Goal: Task Accomplishment & Management: Manage account settings

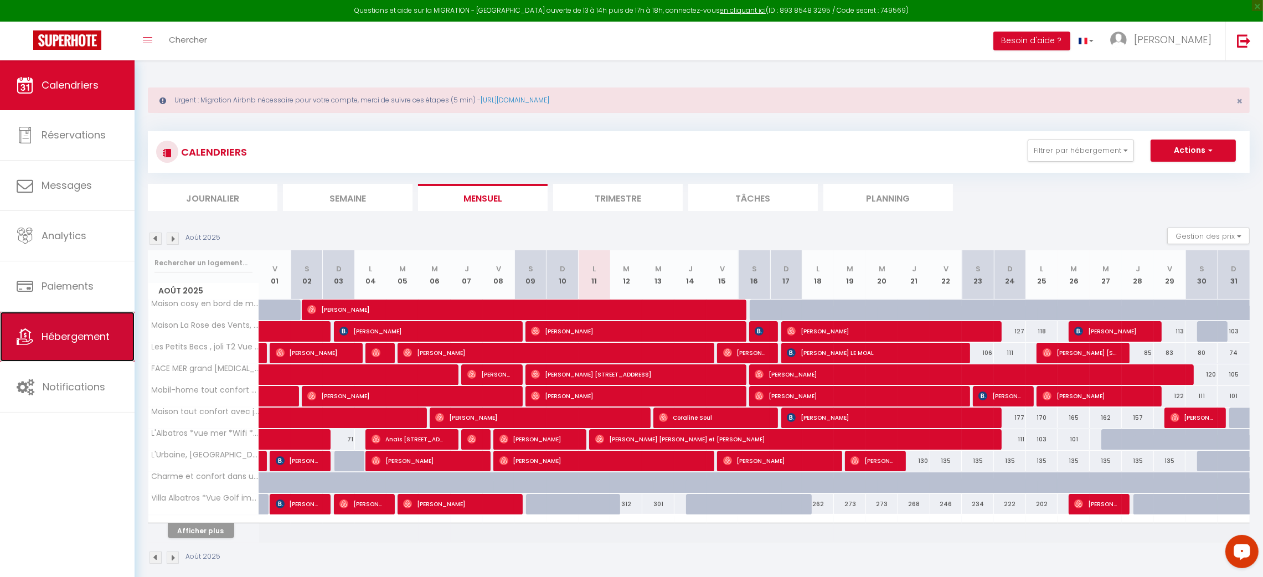
click at [39, 357] on link "Hébergement" at bounding box center [67, 337] width 135 height 50
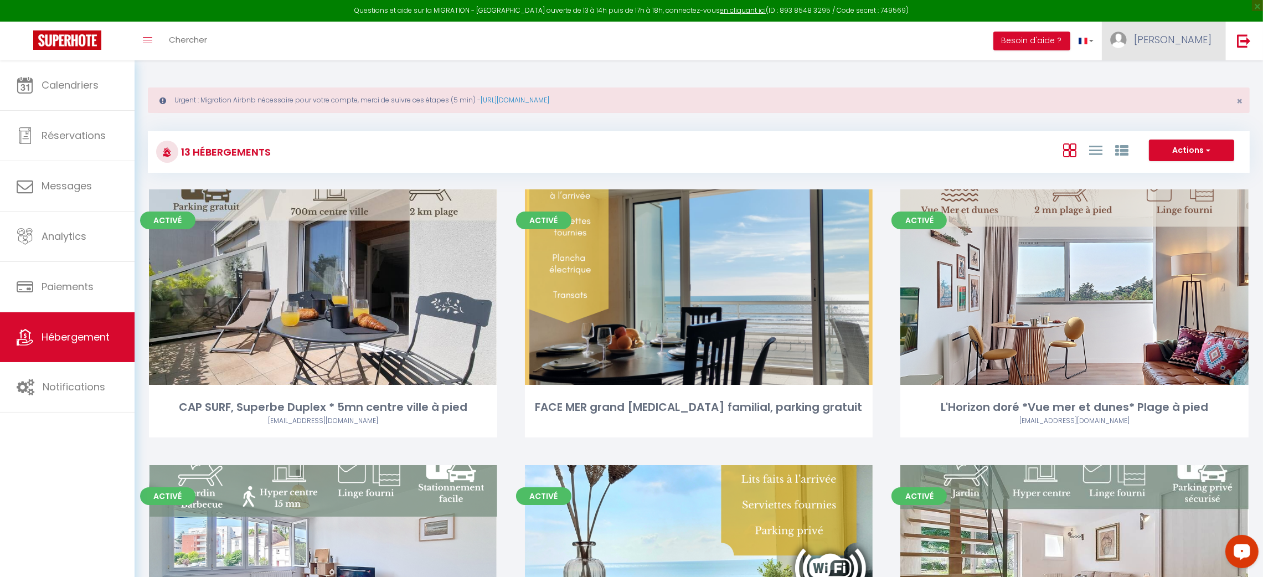
click at [1184, 35] on span "[PERSON_NAME]" at bounding box center [1173, 40] width 78 height 14
click at [1180, 68] on link "Paramètres" at bounding box center [1181, 77] width 82 height 19
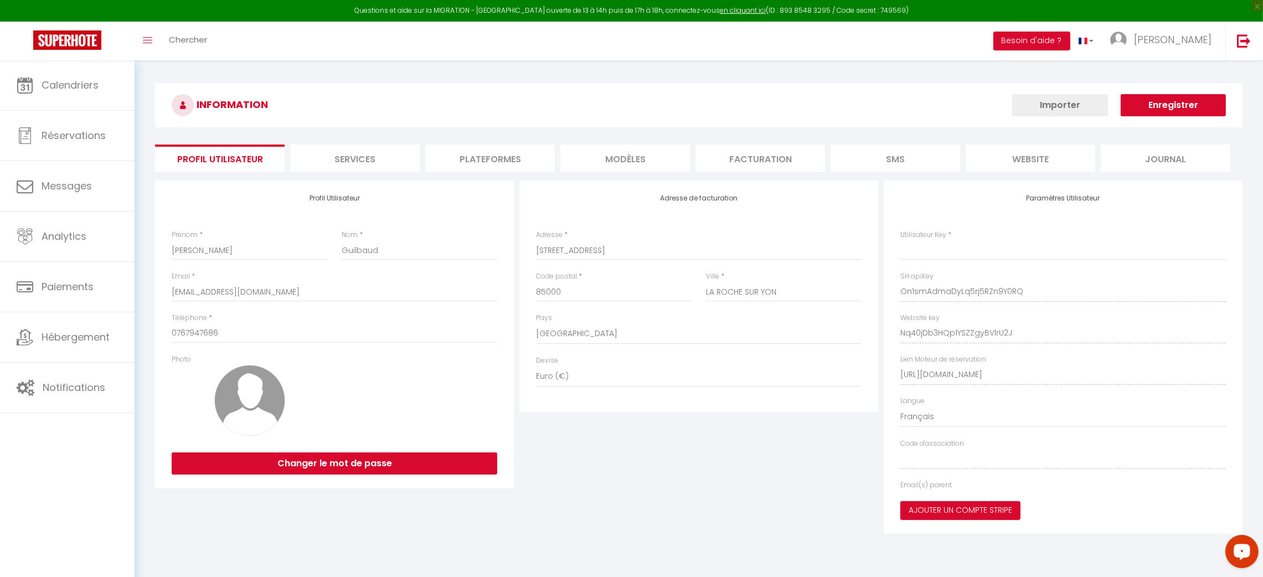
type input "On1smAdmaDyLq5rj5RZn9Y0RQ"
type input "Nq40jDb3HQp1YSZZgyBVlrU2J"
type input "[URL][DOMAIN_NAME]"
select select "fr"
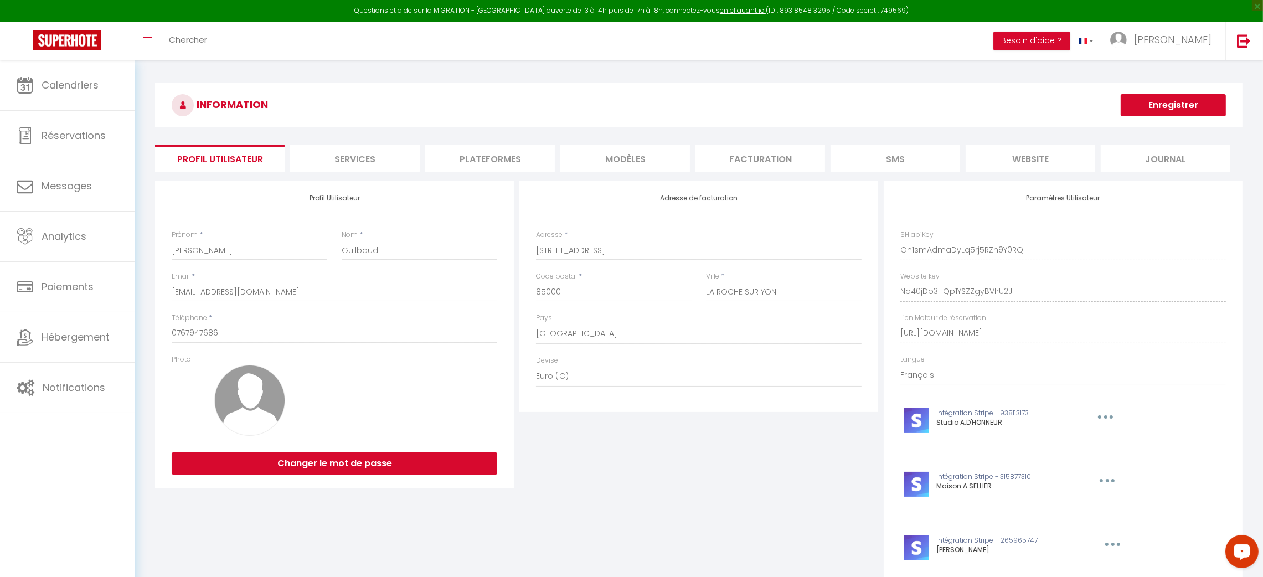
click at [509, 151] on li "Plateformes" at bounding box center [490, 158] width 130 height 27
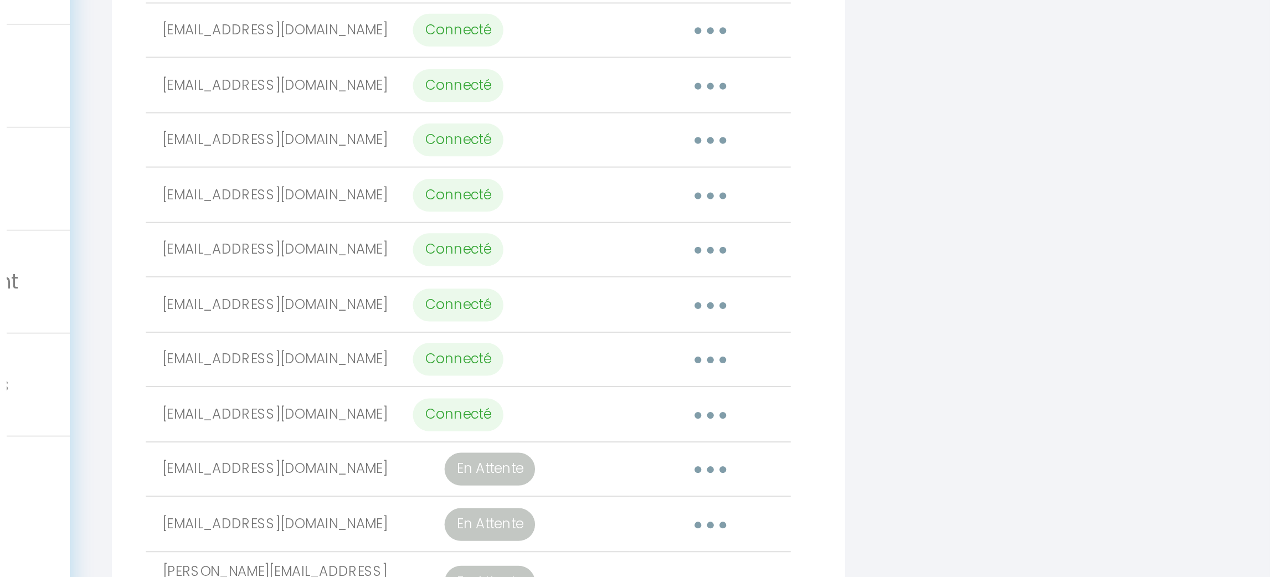
scroll to position [152, 0]
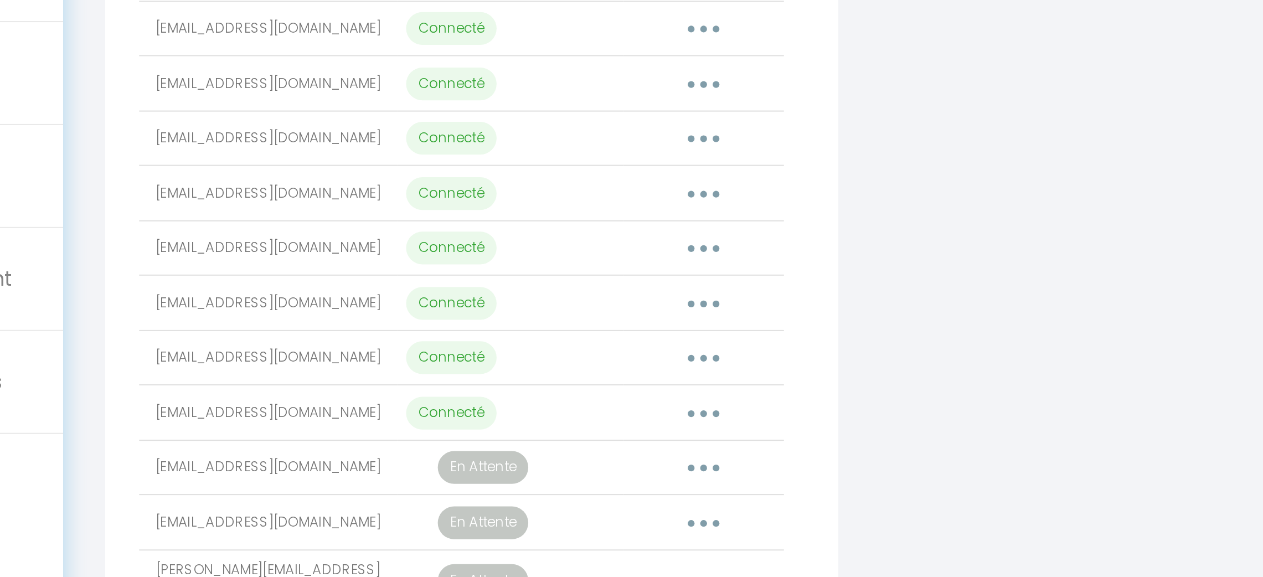
click at [439, 397] on button "button" at bounding box center [447, 403] width 31 height 18
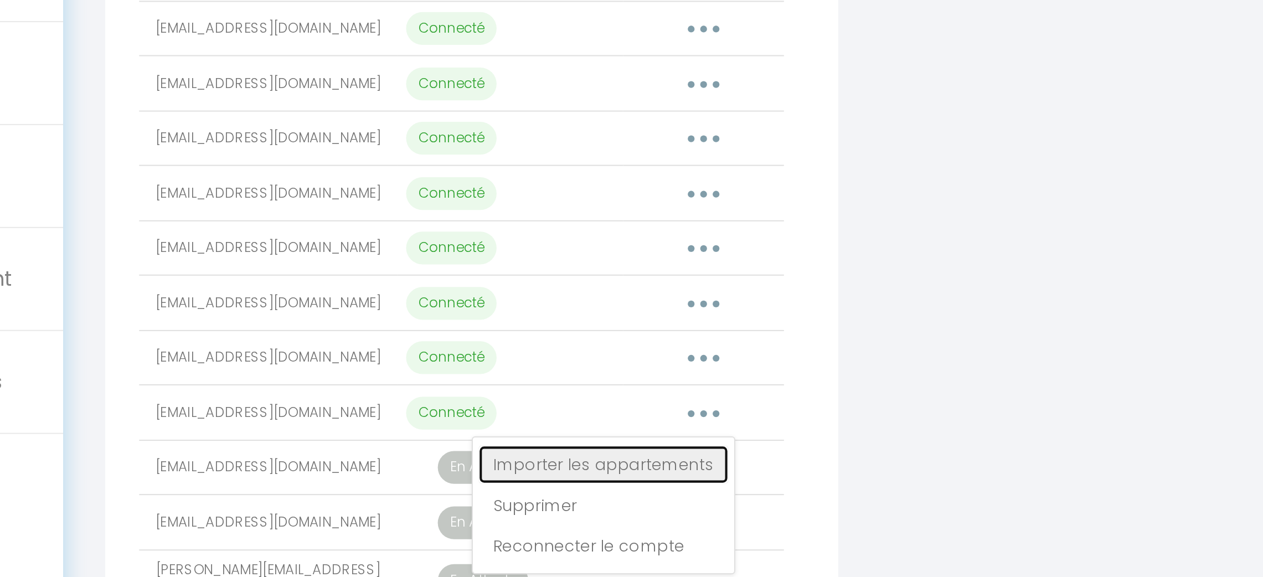
click at [430, 423] on link "Importer les appartements" at bounding box center [399, 428] width 122 height 19
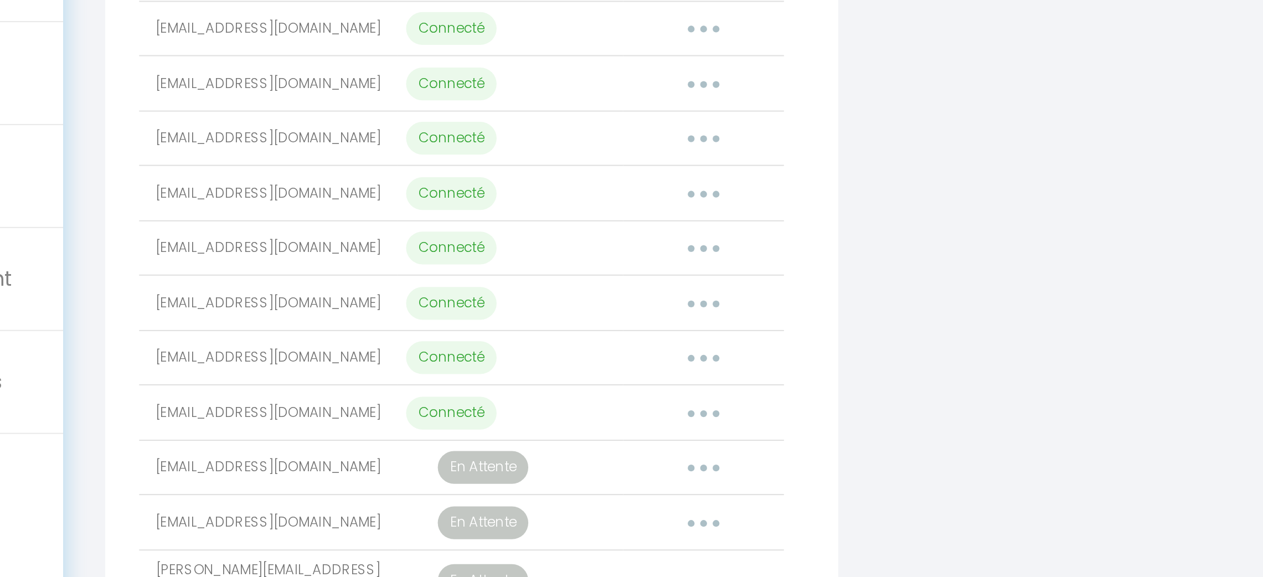
select select
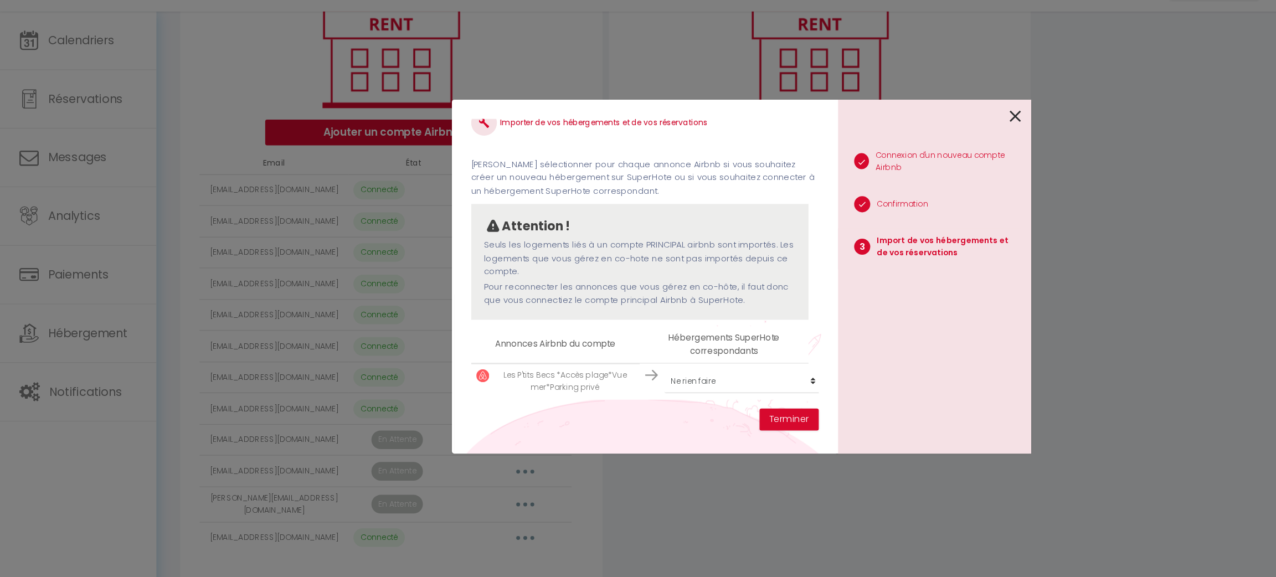
scroll to position [153, 0]
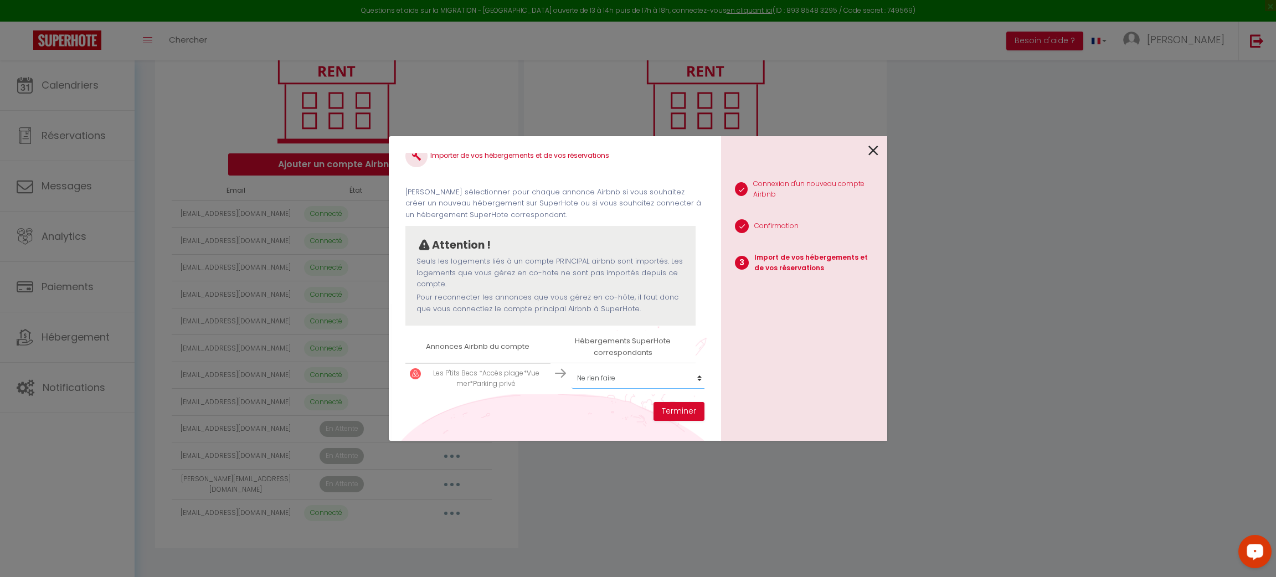
click at [610, 368] on select "Créer un nouveau hébergement Ne rien faire CAP SURF, Superbe Duplex * 5mn centr…" at bounding box center [639, 378] width 136 height 21
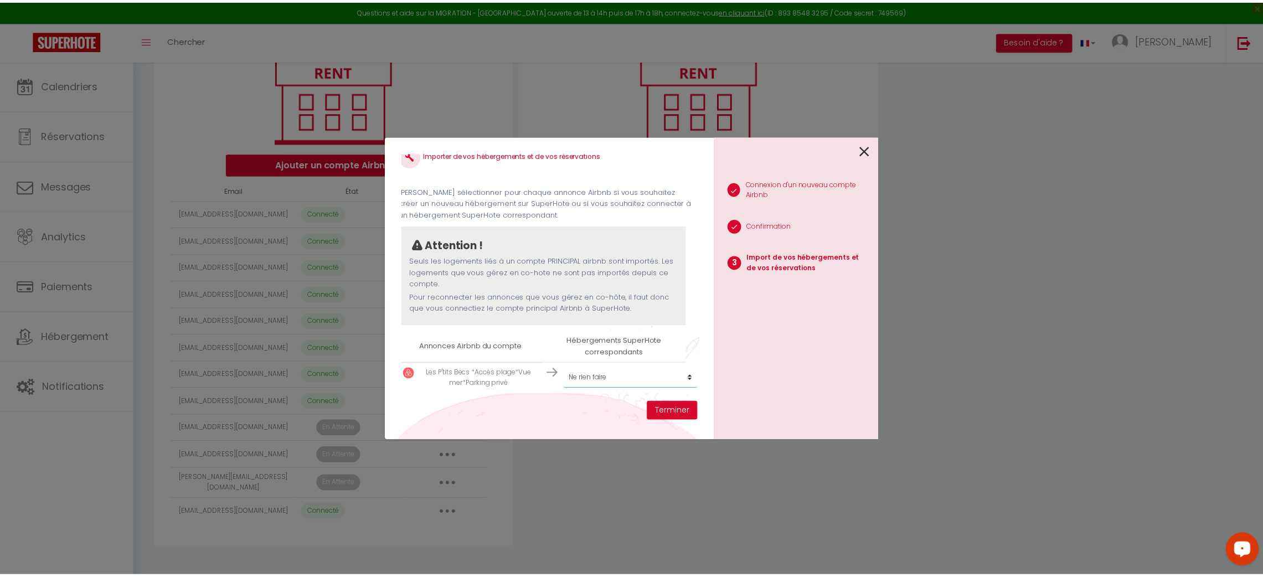
scroll to position [29, 0]
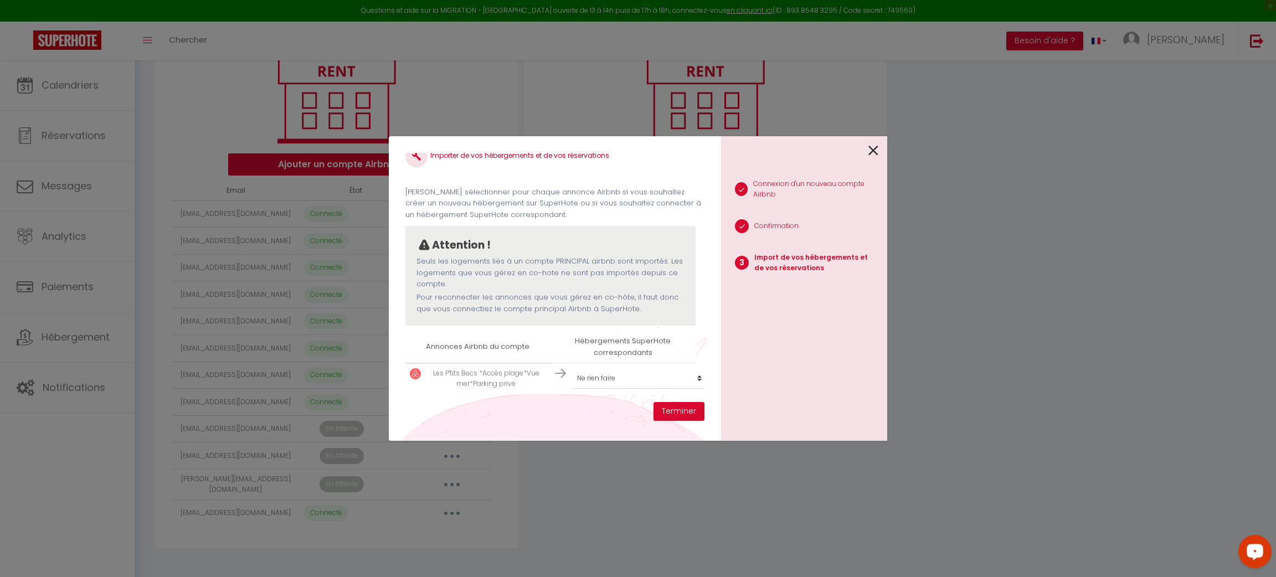
click at [874, 146] on icon at bounding box center [873, 150] width 10 height 17
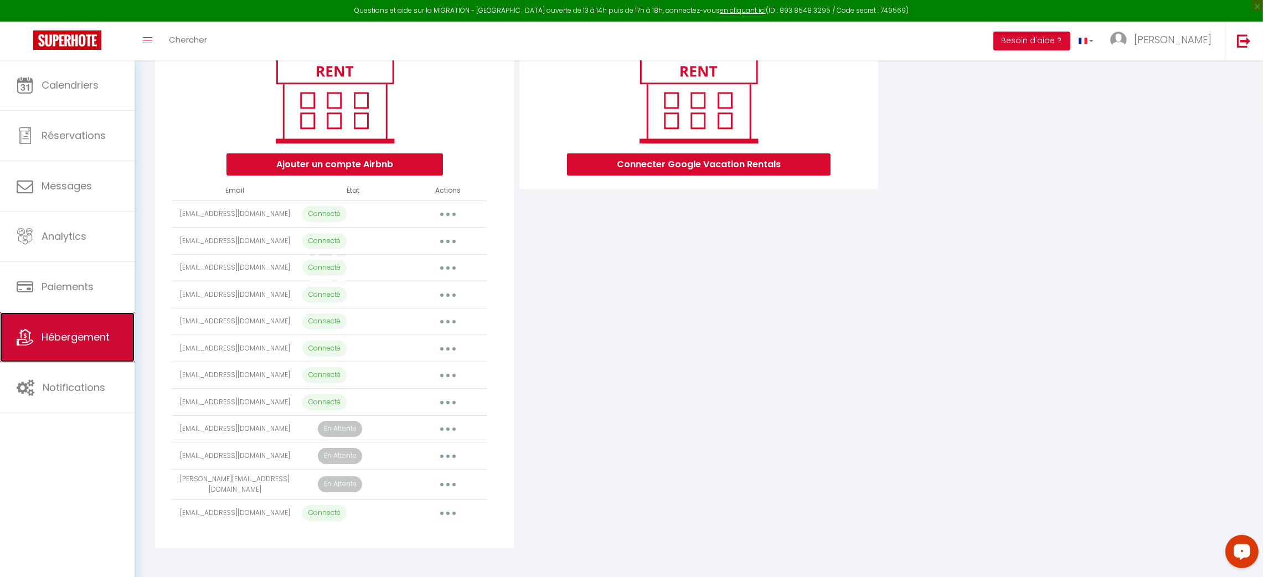
click at [51, 347] on link "Hébergement" at bounding box center [67, 337] width 135 height 50
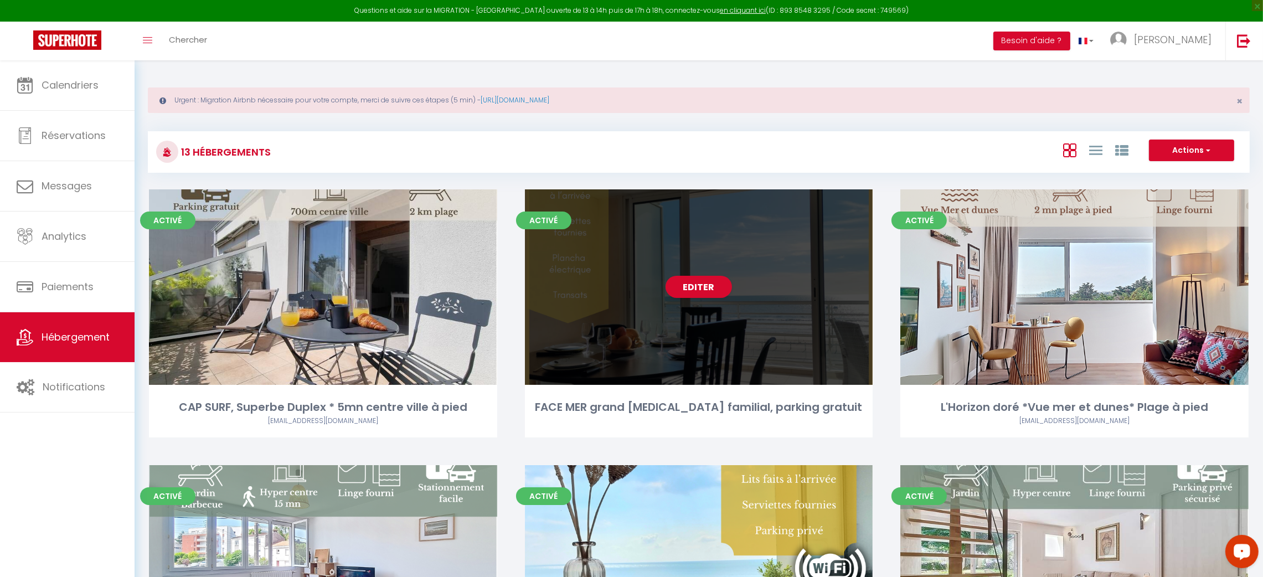
scroll to position [394, 0]
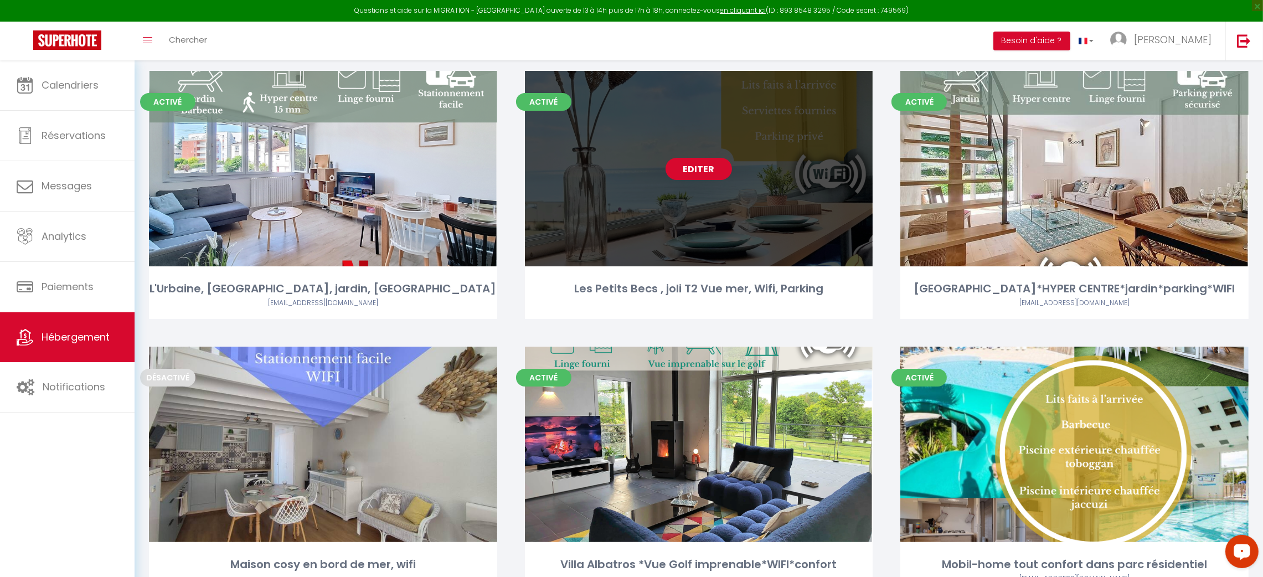
click at [699, 165] on link "Editer" at bounding box center [699, 169] width 66 height 22
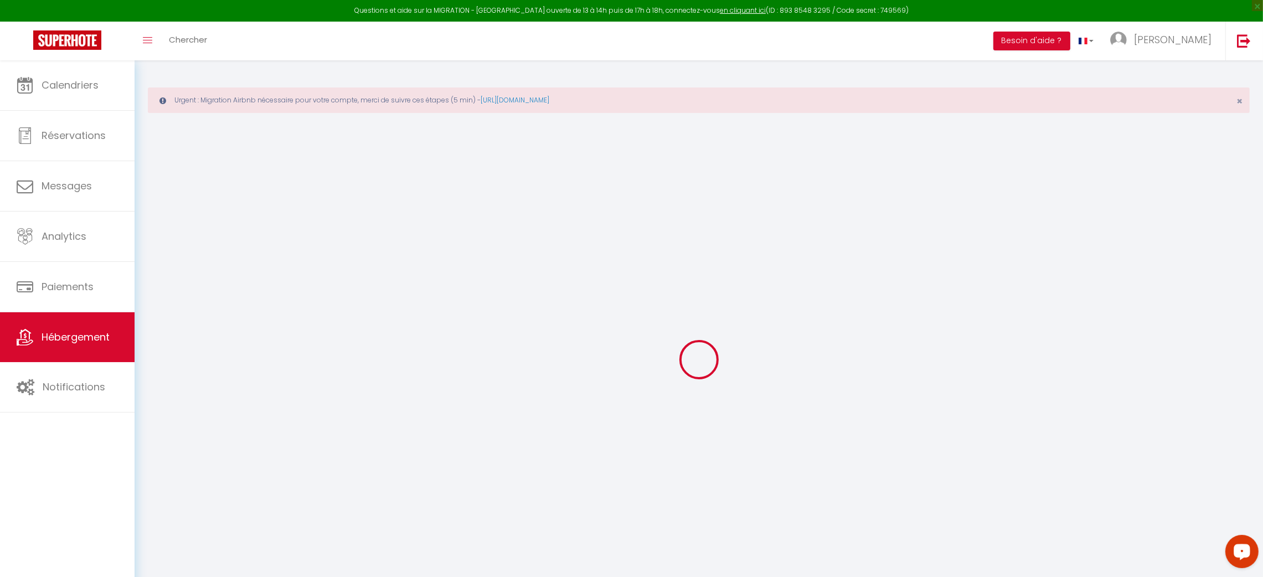
select select "+ 5 %"
select select "+ 35 %"
select select "+ 5 %"
checkbox input "false"
checkbox input "true"
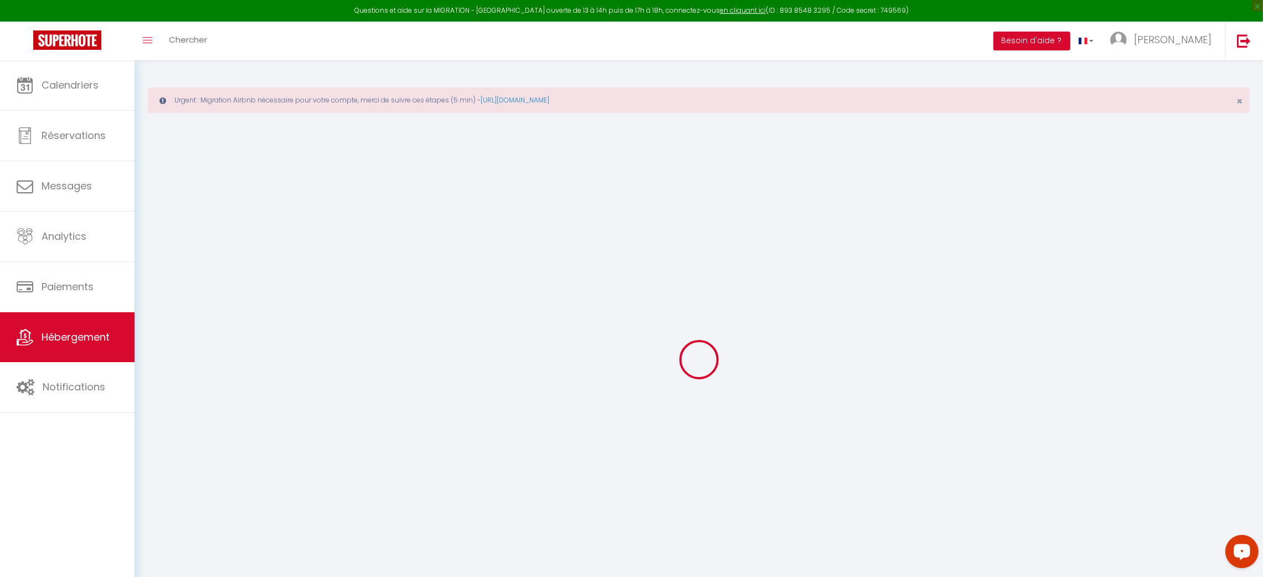
checkbox input "true"
checkbox input "false"
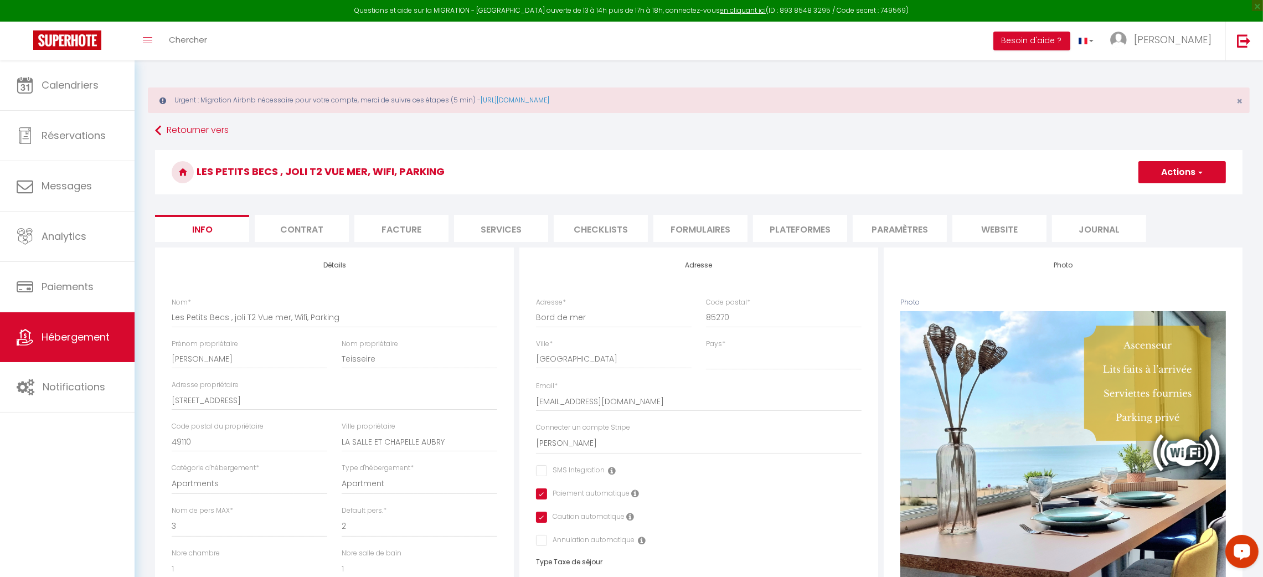
click at [797, 223] on li "Plateformes" at bounding box center [800, 228] width 94 height 27
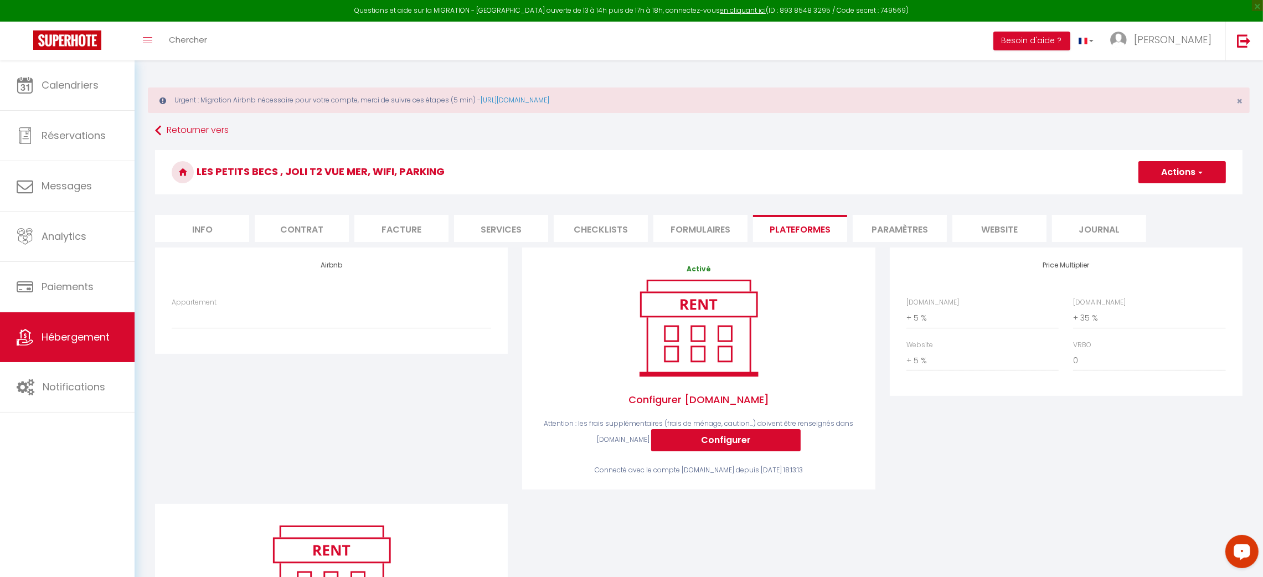
click at [339, 328] on div "Appartement [GEOGRAPHIC_DATA]*WIFI*proche commerces et plage - [EMAIL_ADDRESS][…" at bounding box center [331, 318] width 334 height 43
click at [360, 317] on select "Maison grand jardin*WIFI*proche commerces et plage - [EMAIL_ADDRESS][DOMAIN_NAM…" at bounding box center [332, 317] width 320 height 21
click at [327, 318] on select "Maison grand jardin*WIFI*proche commerces et plage - [EMAIL_ADDRESS][DOMAIN_NAM…" at bounding box center [332, 317] width 320 height 21
click at [71, 339] on span "Hébergement" at bounding box center [76, 337] width 68 height 14
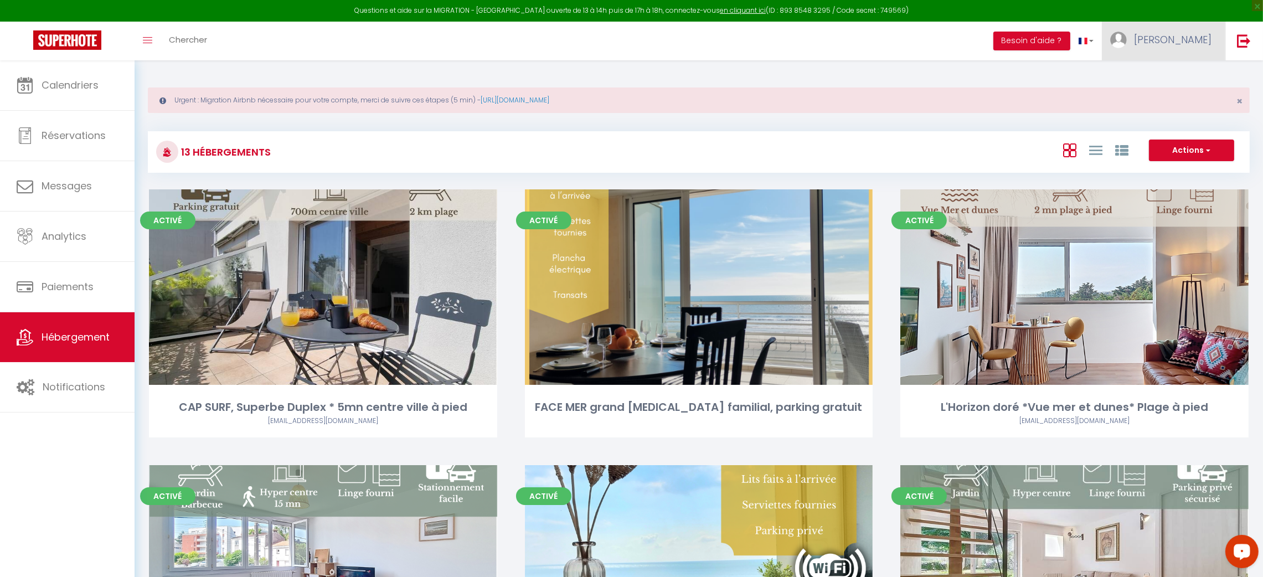
click at [1196, 43] on span "[PERSON_NAME]" at bounding box center [1173, 40] width 78 height 14
click at [1187, 69] on link "Paramètres" at bounding box center [1181, 77] width 82 height 19
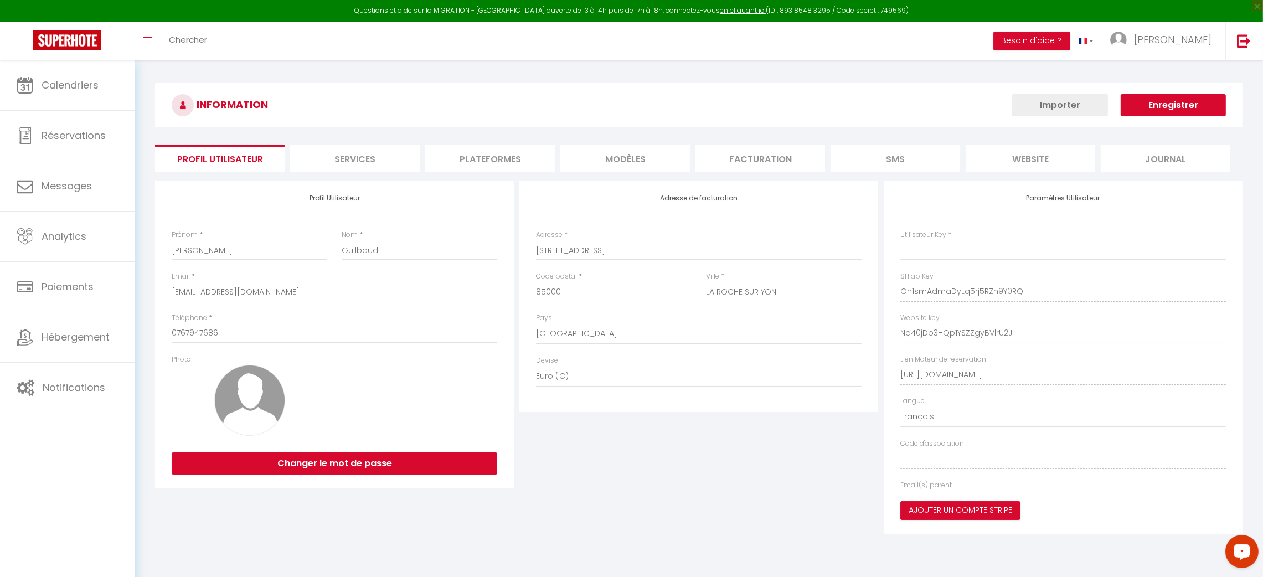
type input "On1smAdmaDyLq5rj5RZn9Y0RQ"
type input "Nq40jDb3HQp1YSZZgyBVlrU2J"
type input "[URL][DOMAIN_NAME]"
select select "fr"
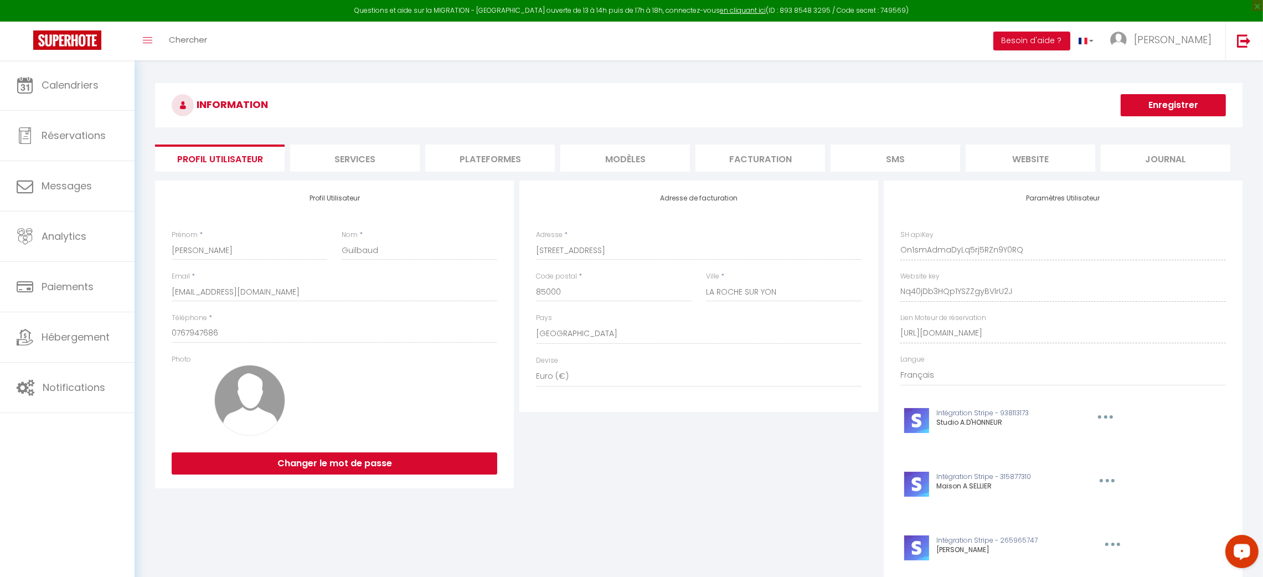
click at [509, 157] on li "Plateformes" at bounding box center [490, 158] width 130 height 27
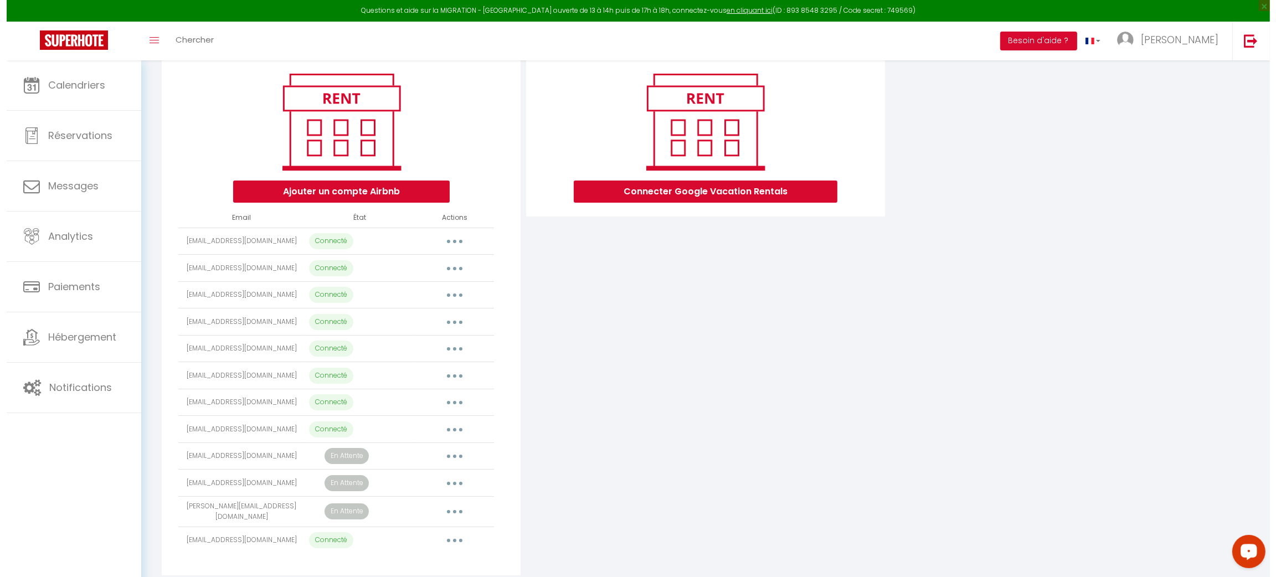
scroll to position [153, 0]
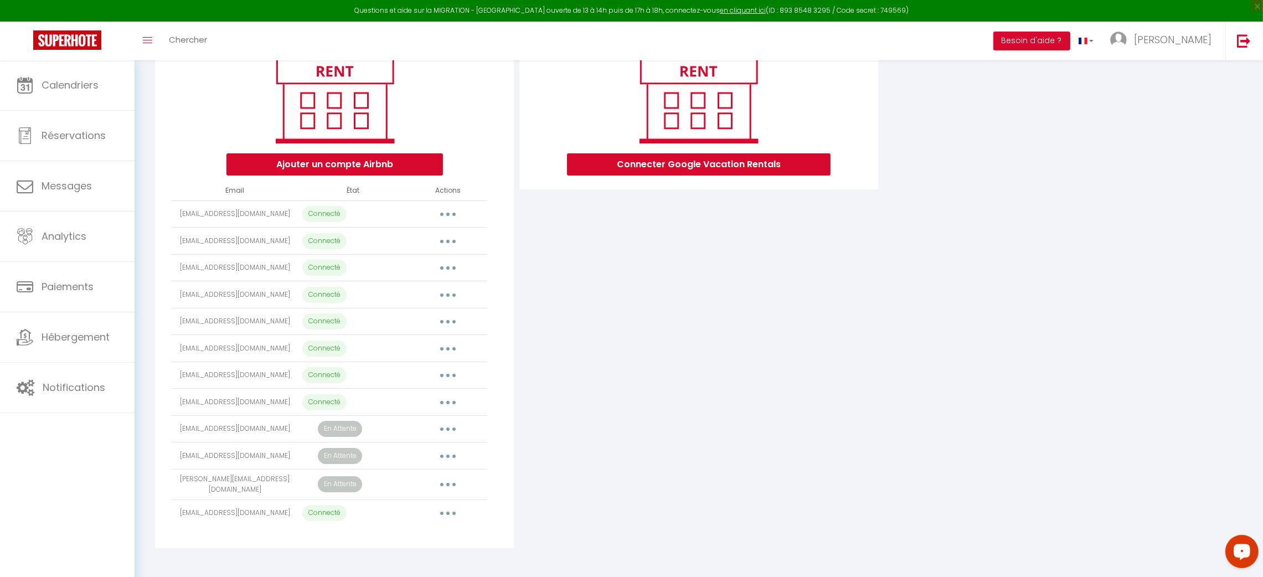
click at [439, 400] on button "button" at bounding box center [447, 402] width 31 height 18
click at [426, 421] on link "Importer les appartements" at bounding box center [399, 427] width 122 height 19
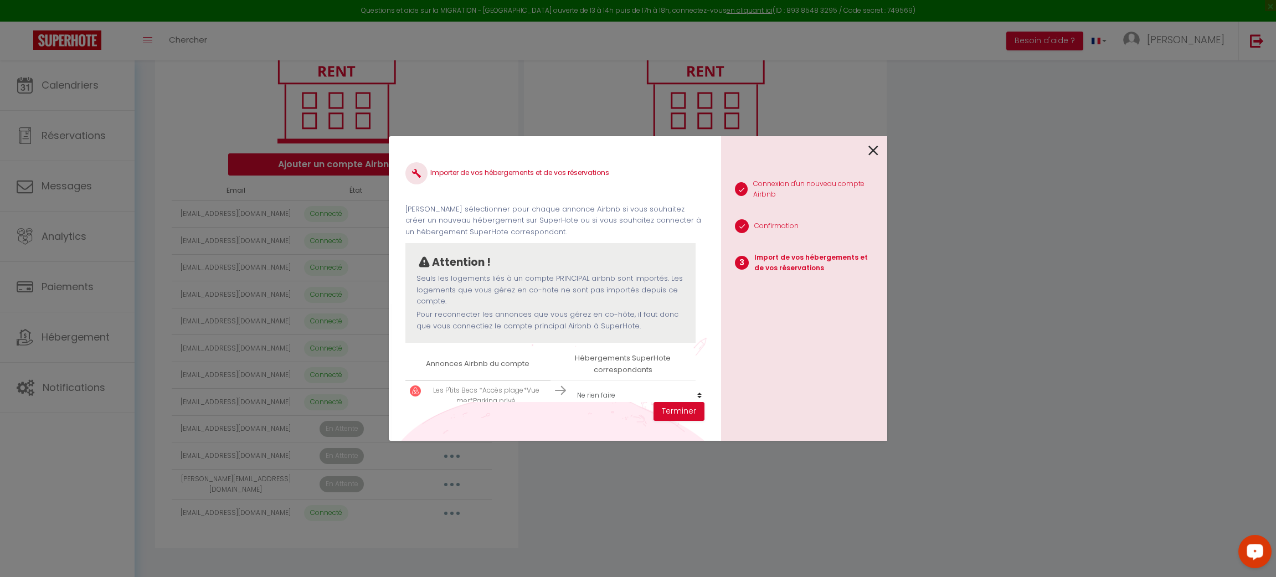
scroll to position [29, 0]
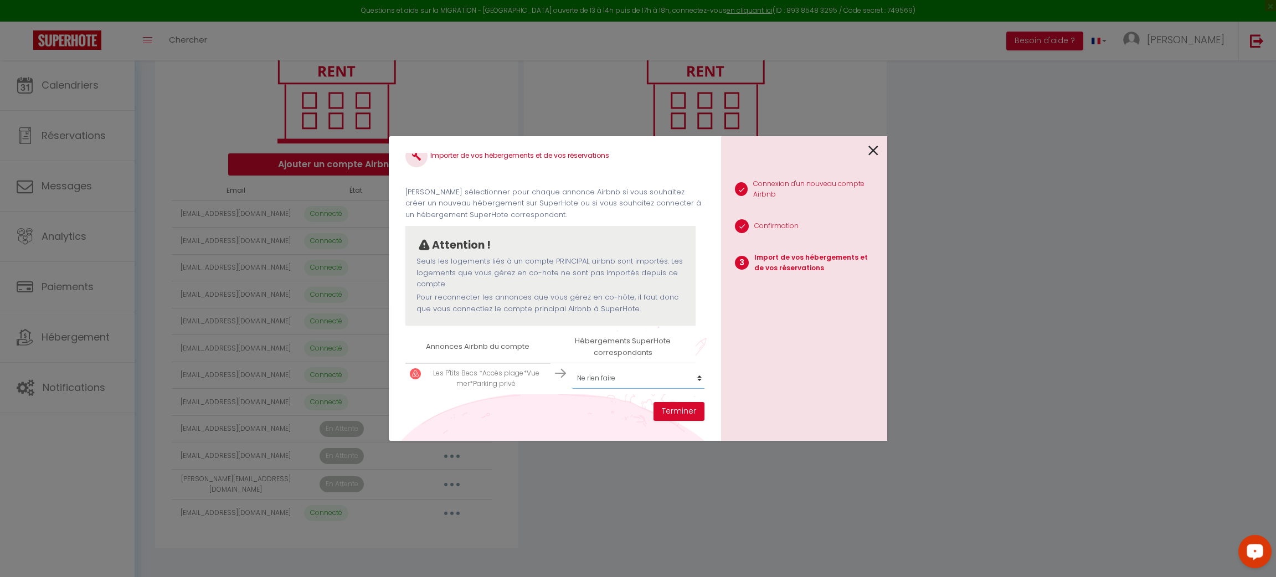
click at [590, 368] on select "Créer un nouveau hébergement Ne rien faire CAP SURF, Superbe Duplex * 5mn centr…" at bounding box center [639, 378] width 136 height 21
select select "51025"
click at [571, 368] on select "Créer un nouveau hébergement Ne rien faire CAP SURF, Superbe Duplex * 5mn centr…" at bounding box center [639, 378] width 136 height 21
click at [650, 368] on select "Créer un nouveau hébergement Ne rien faire CAP SURF, Superbe Duplex * 5mn centr…" at bounding box center [639, 378] width 136 height 21
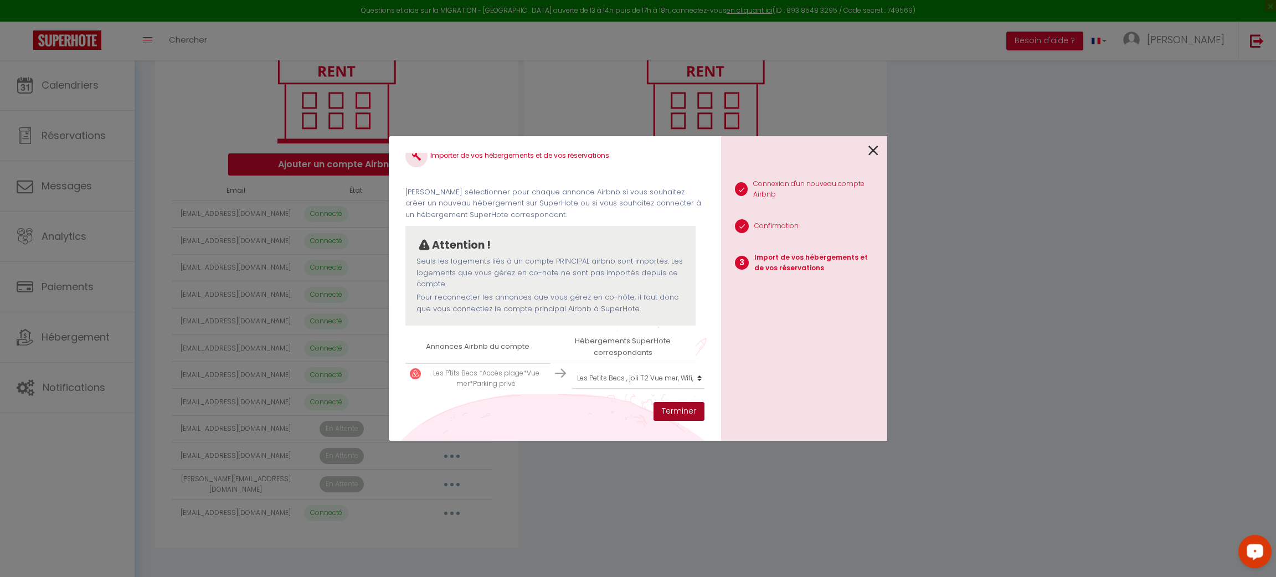
click at [682, 411] on button "Terminer" at bounding box center [678, 411] width 51 height 19
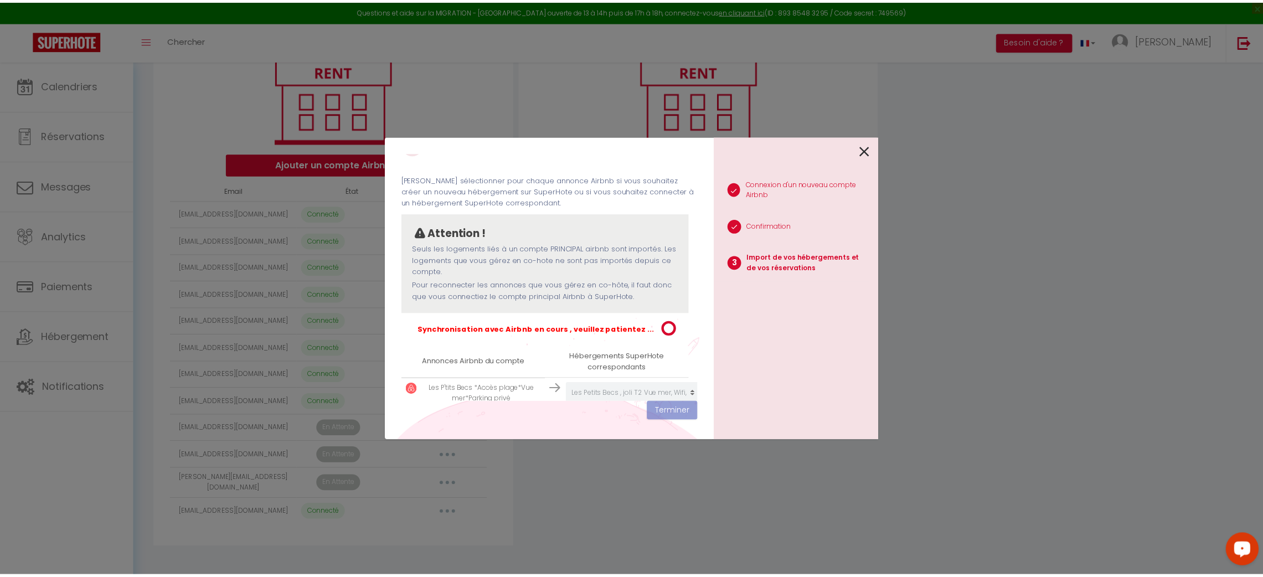
scroll to position [0, 0]
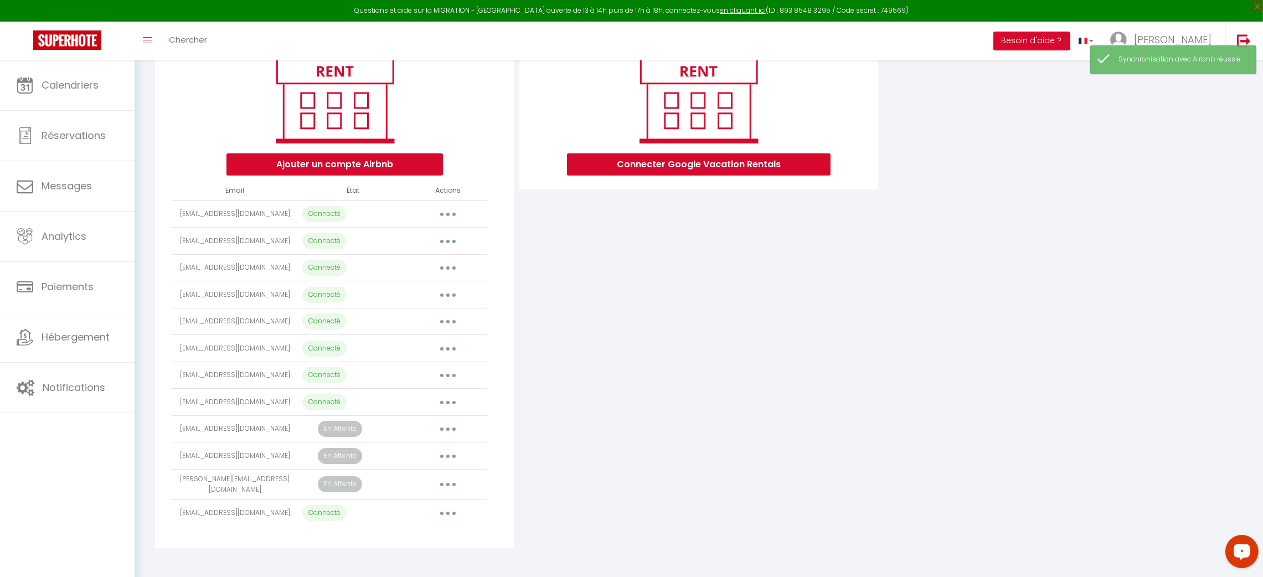
click at [447, 400] on button "button" at bounding box center [447, 402] width 31 height 18
click at [434, 428] on link "Importer les appartements" at bounding box center [399, 427] width 122 height 19
select select "51025"
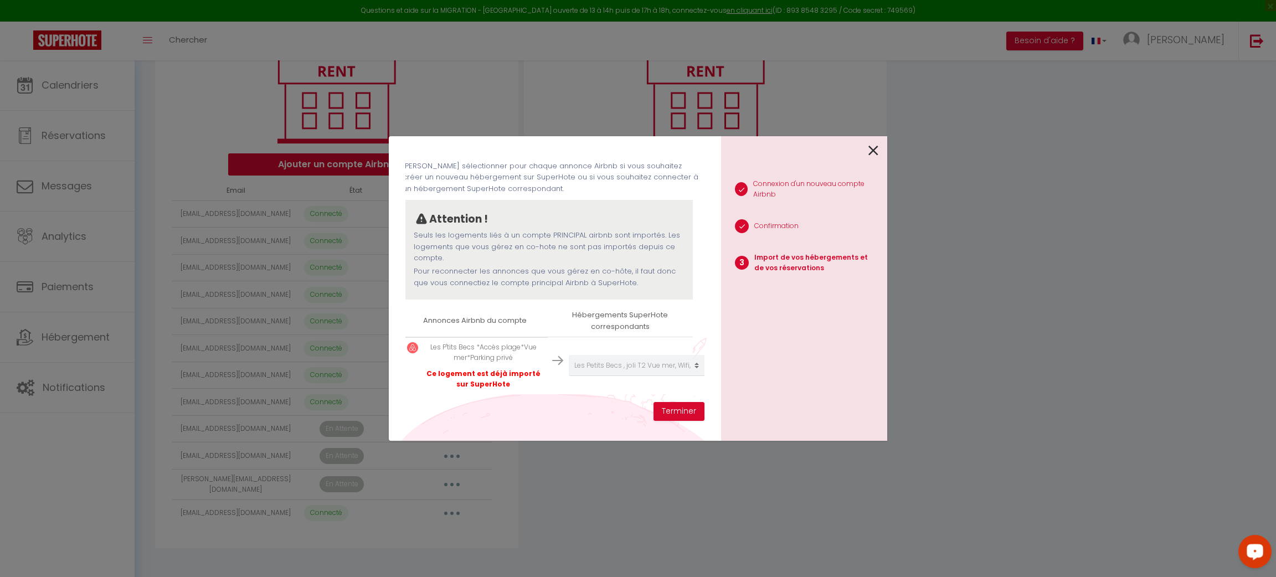
click at [875, 151] on icon at bounding box center [873, 150] width 10 height 17
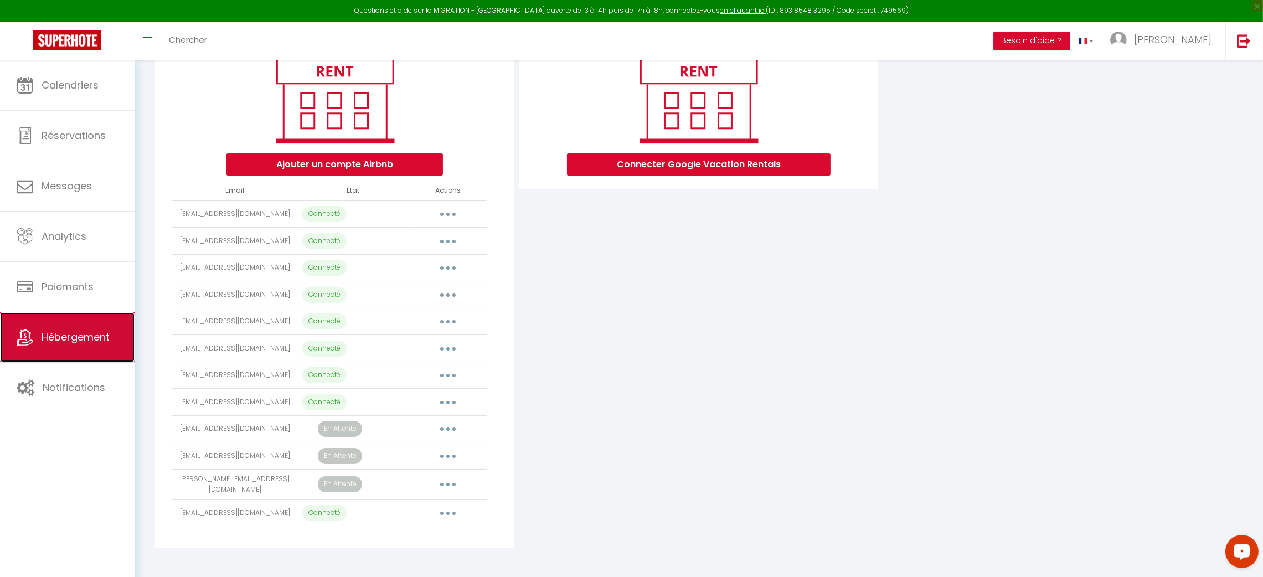
click at [100, 341] on span "Hébergement" at bounding box center [76, 337] width 68 height 14
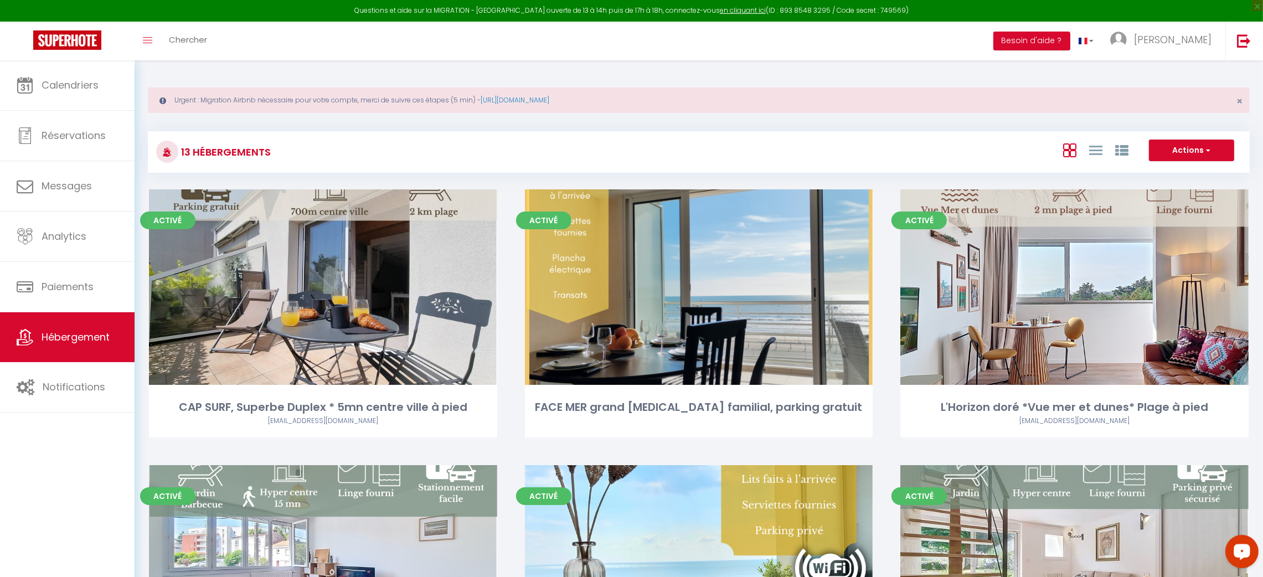
scroll to position [394, 0]
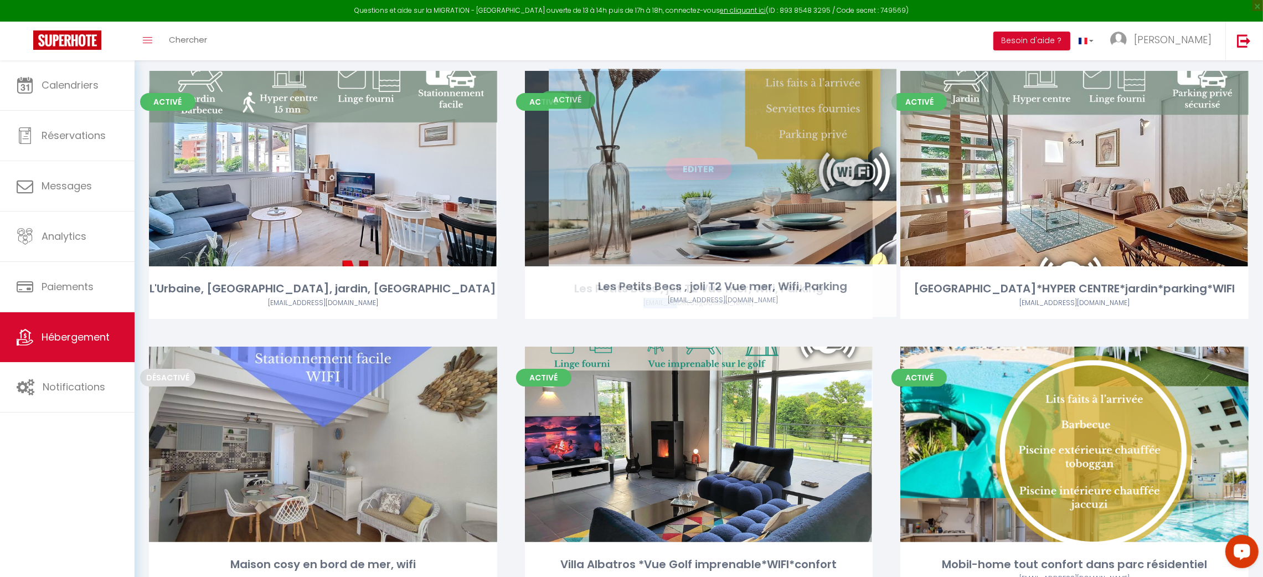
drag, startPoint x: 662, startPoint y: 307, endPoint x: 673, endPoint y: 304, distance: 10.9
click at [682, 304] on div "[EMAIL_ADDRESS][DOMAIN_NAME]" at bounding box center [699, 303] width 348 height 11
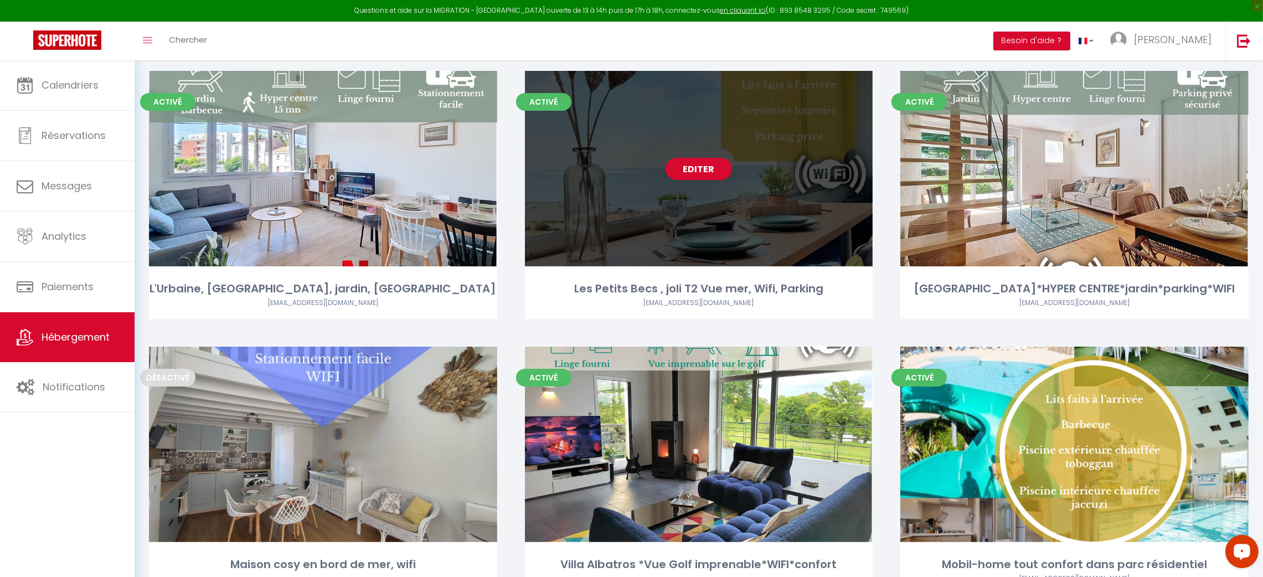
click at [695, 167] on link "Editer" at bounding box center [699, 169] width 66 height 22
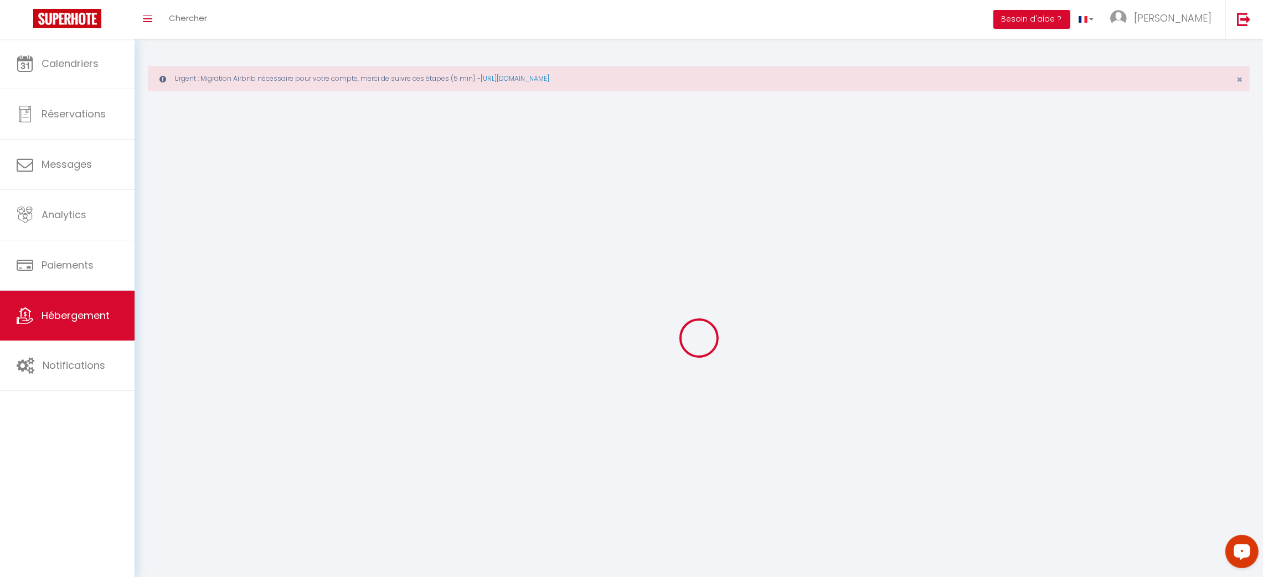
select select
select select "28"
select select
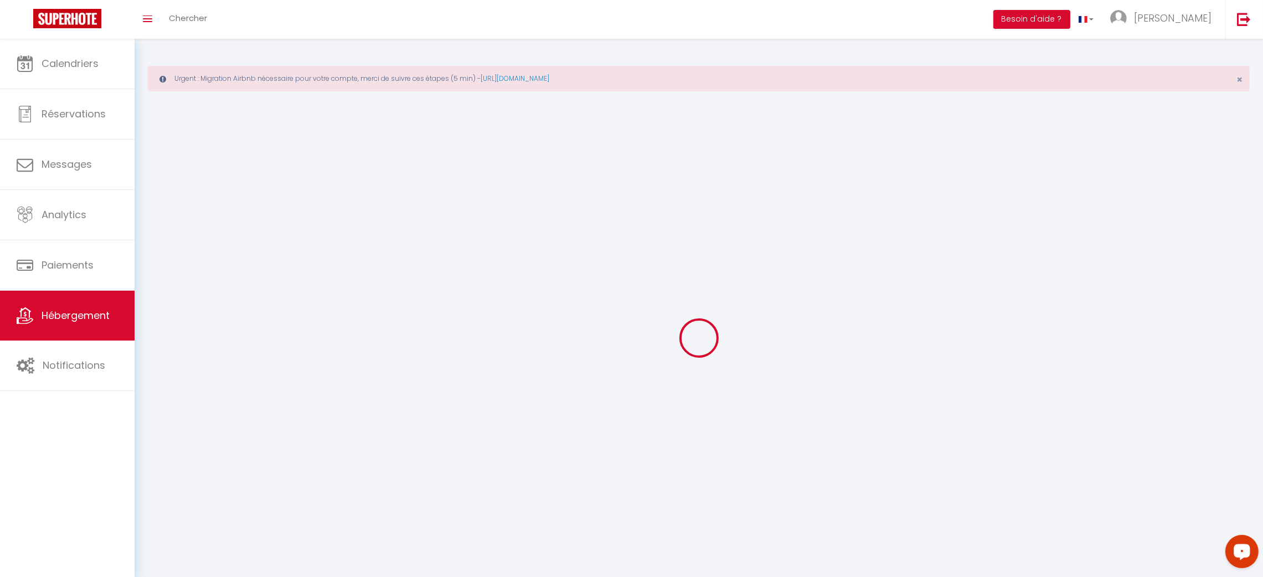
select select
checkbox input "false"
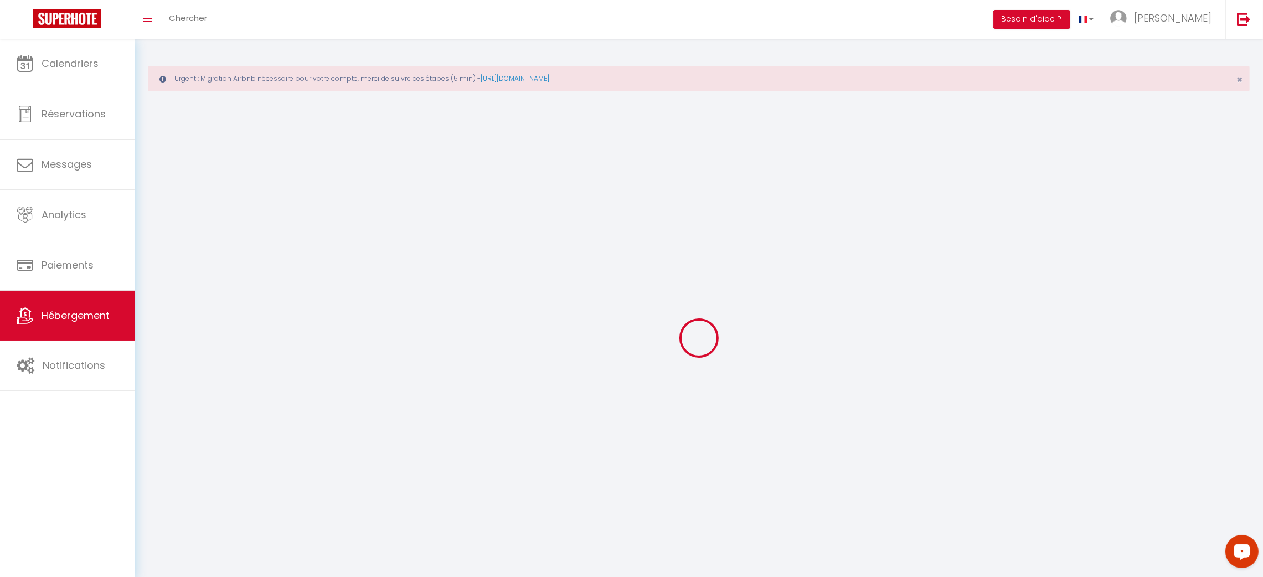
checkbox input "false"
select select
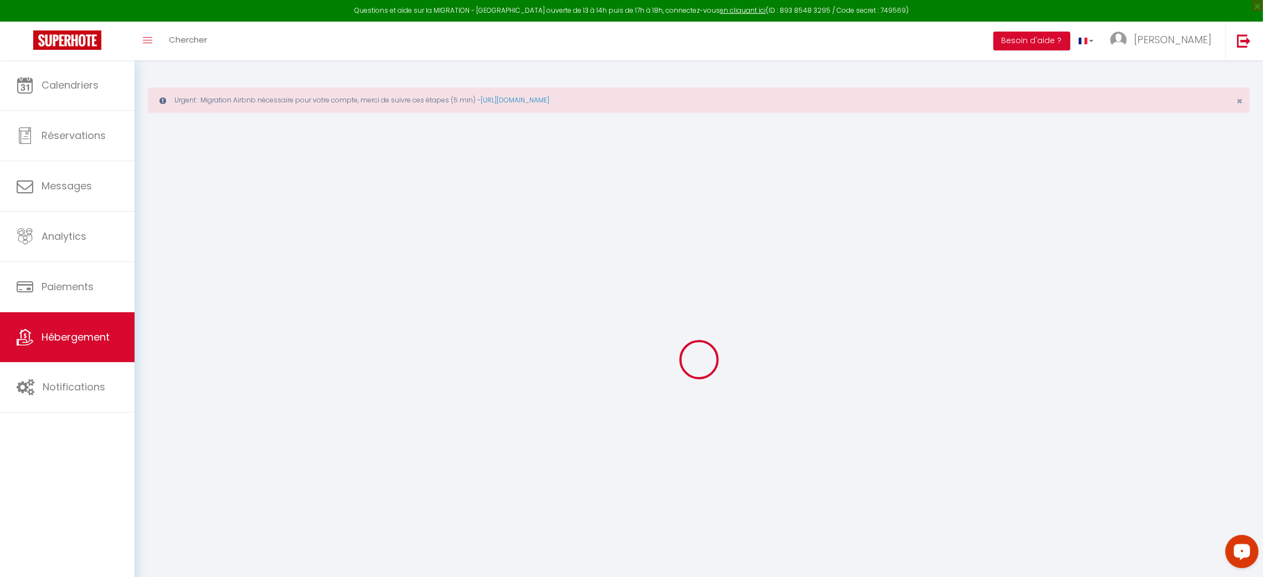
select select
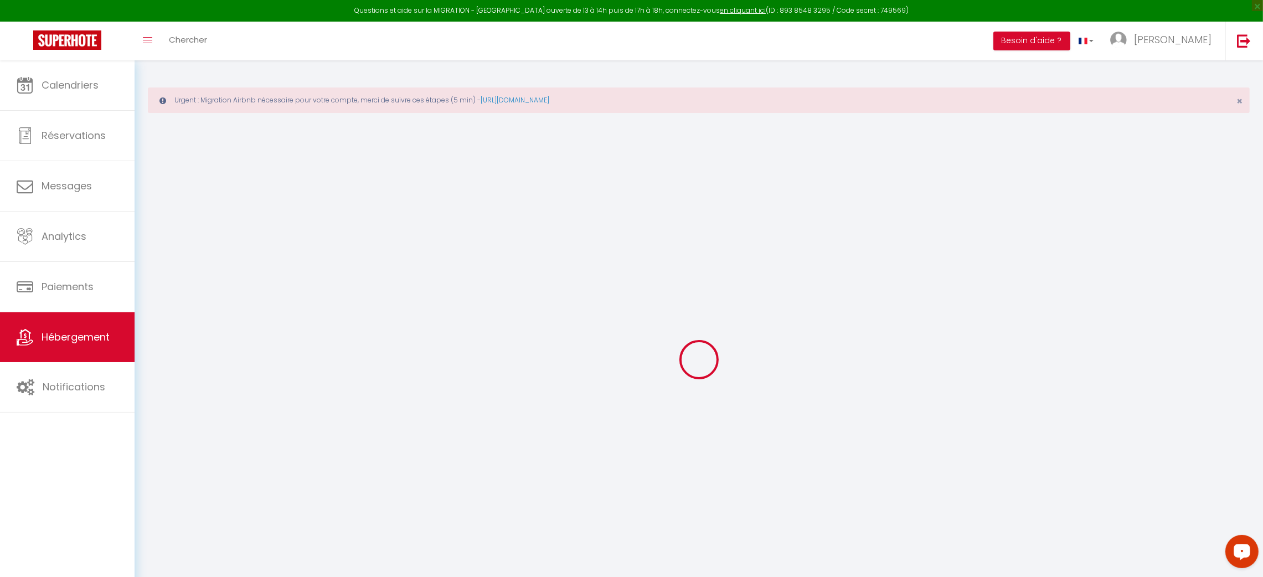
select select
checkbox input "false"
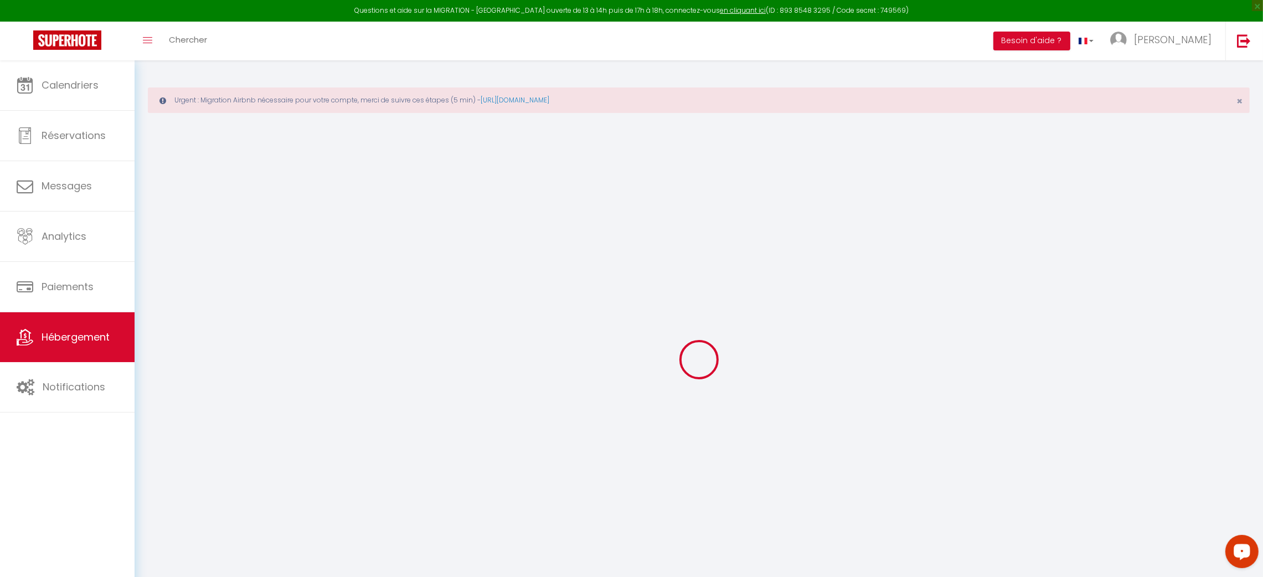
select select
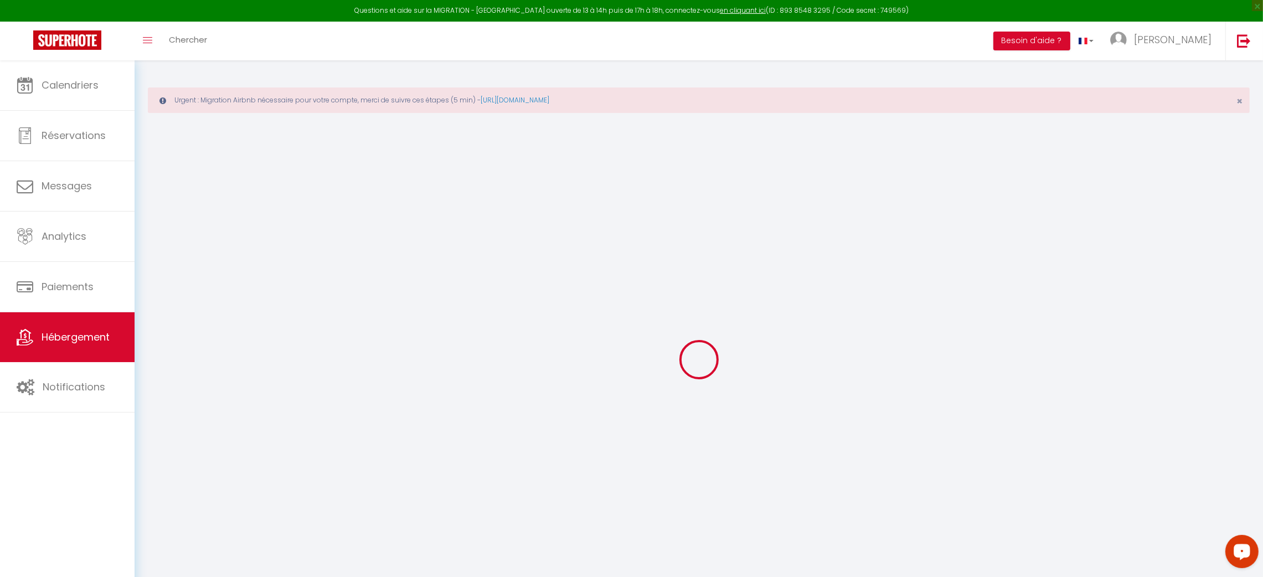
select select
checkbox input "false"
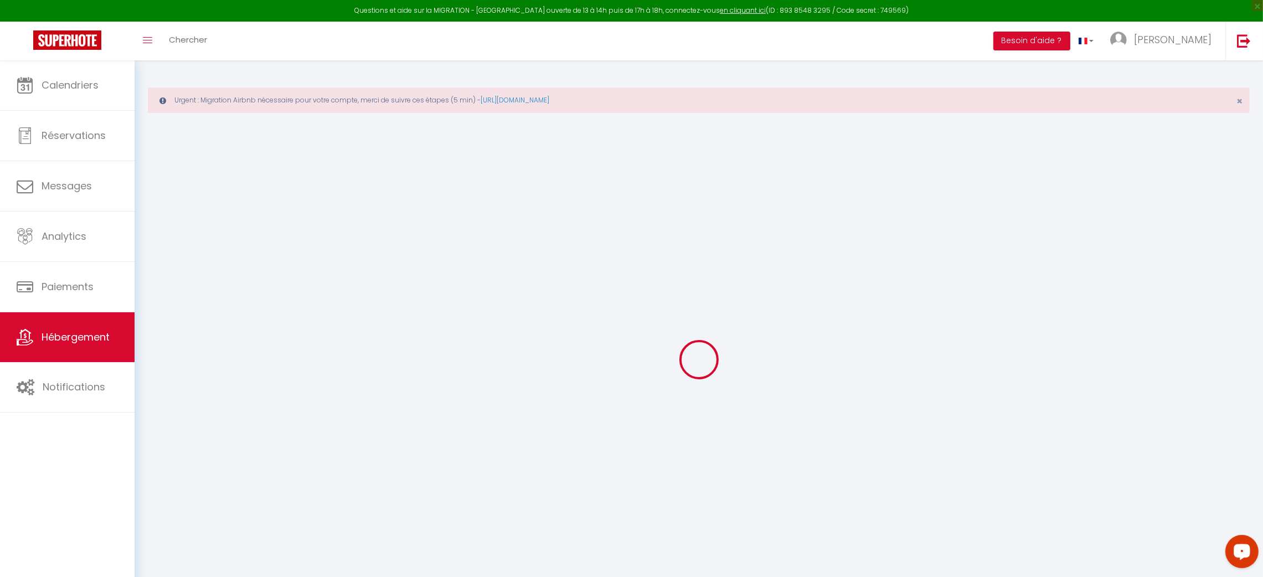
checkbox input "false"
select select
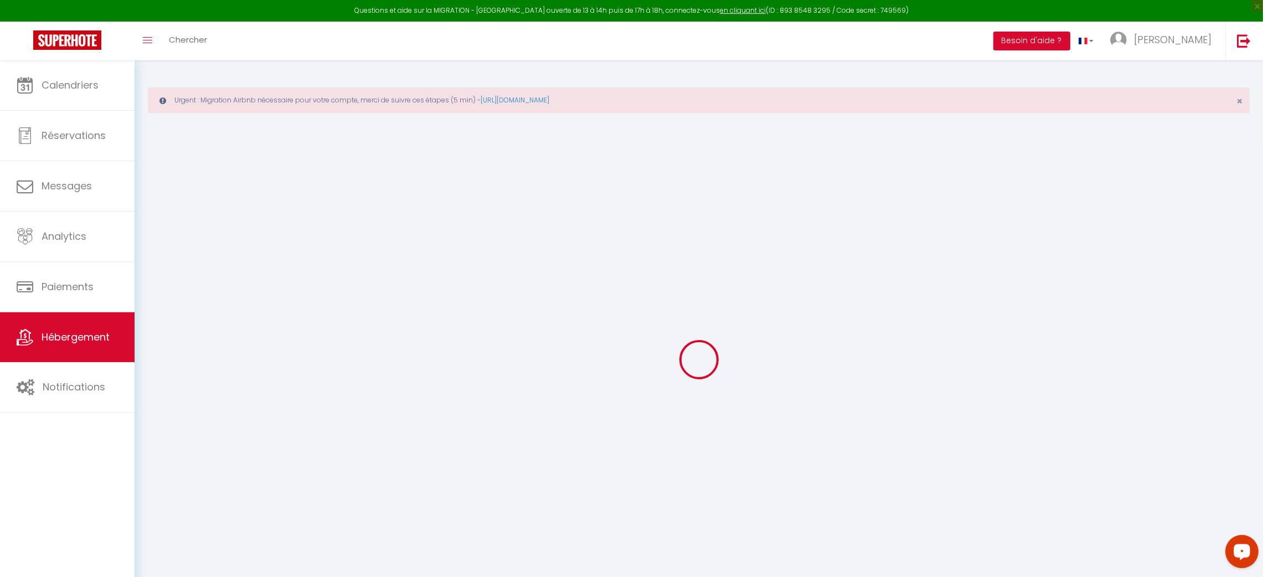
select select
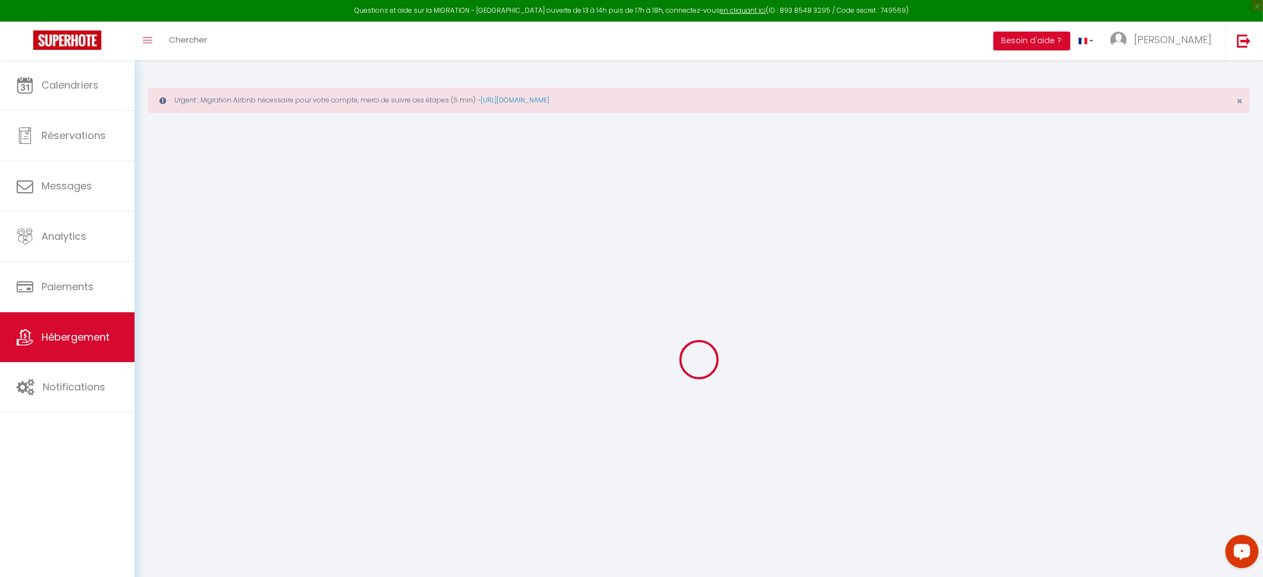
checkbox input "false"
select select
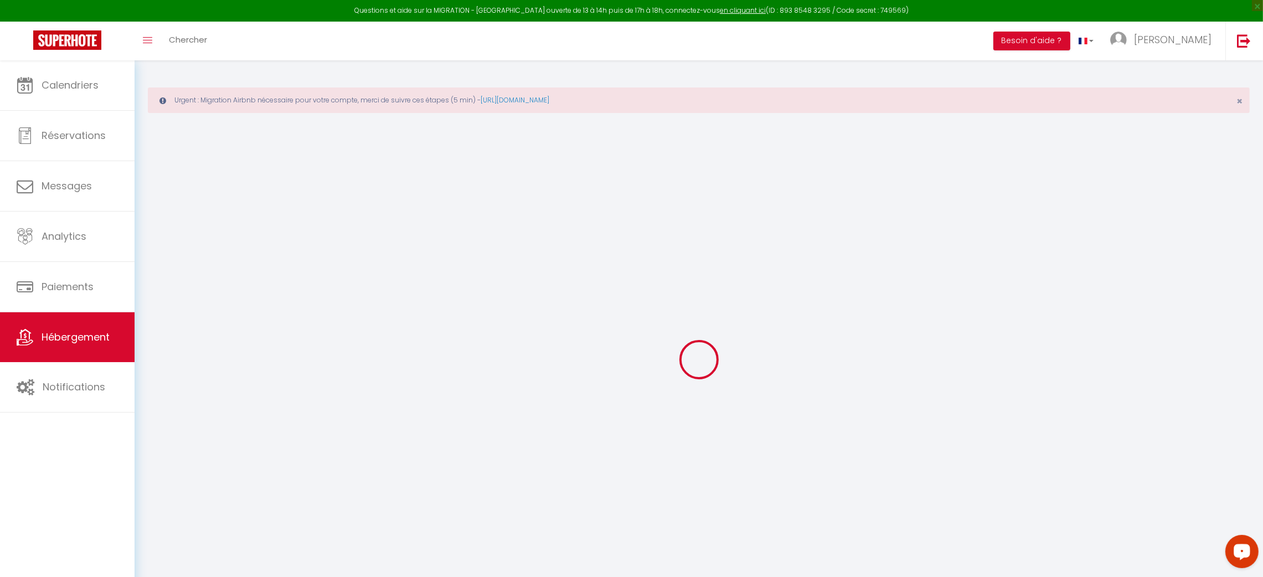
select select
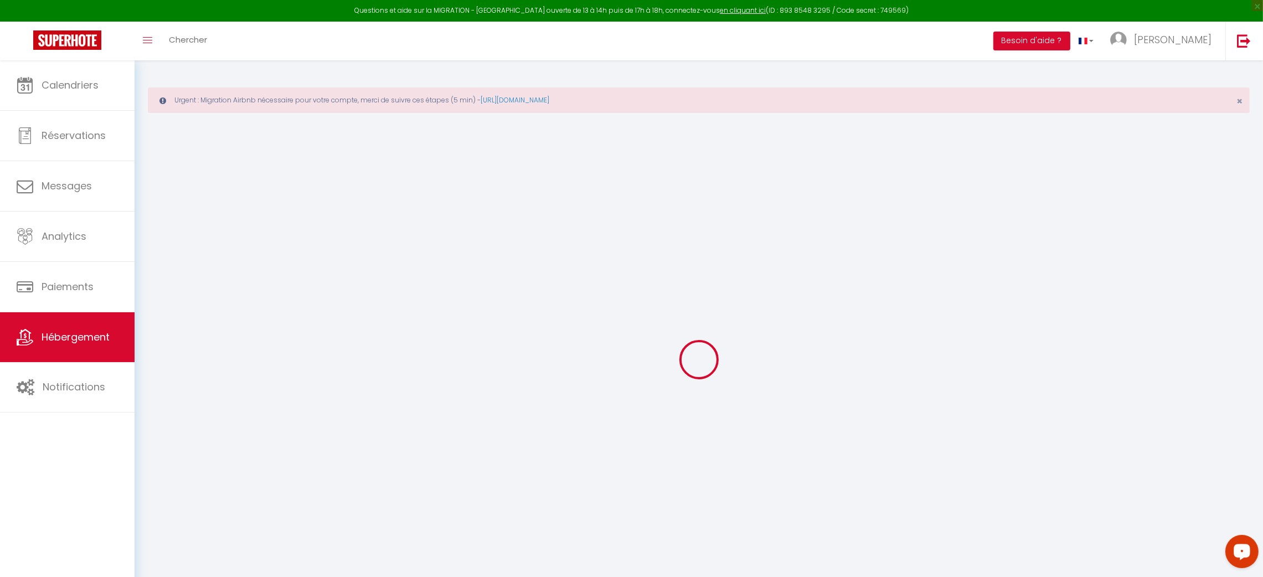
select select
checkbox input "false"
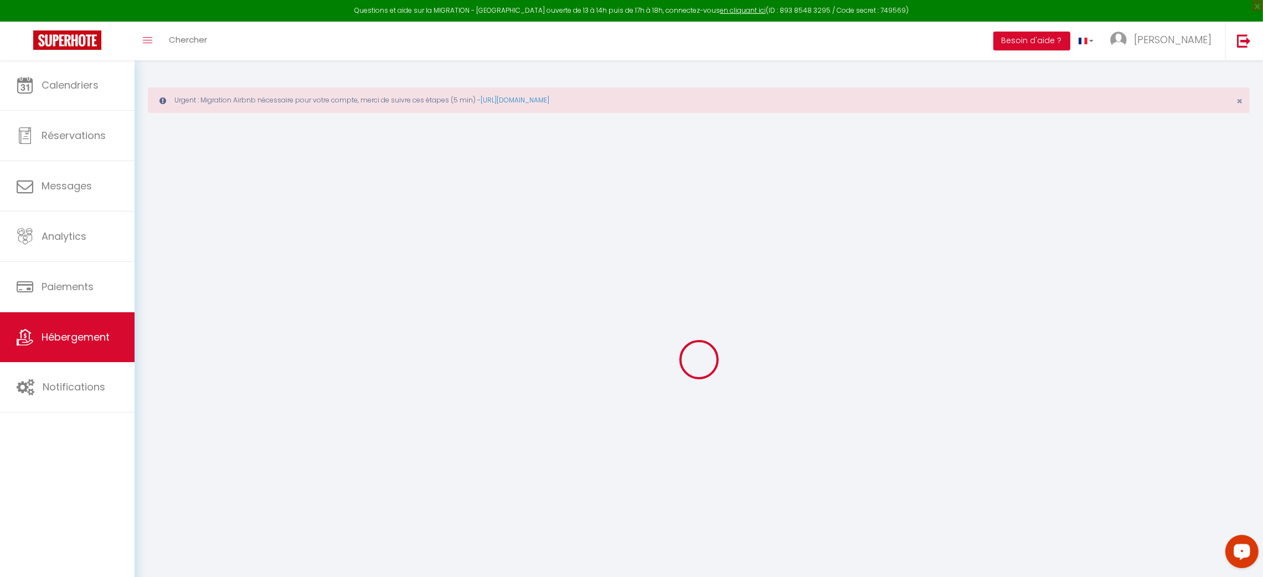
checkbox input "false"
select select
type input "Les Petits Becs , joli T2 Vue mer, Wifi, Parking"
type input "[PERSON_NAME]"
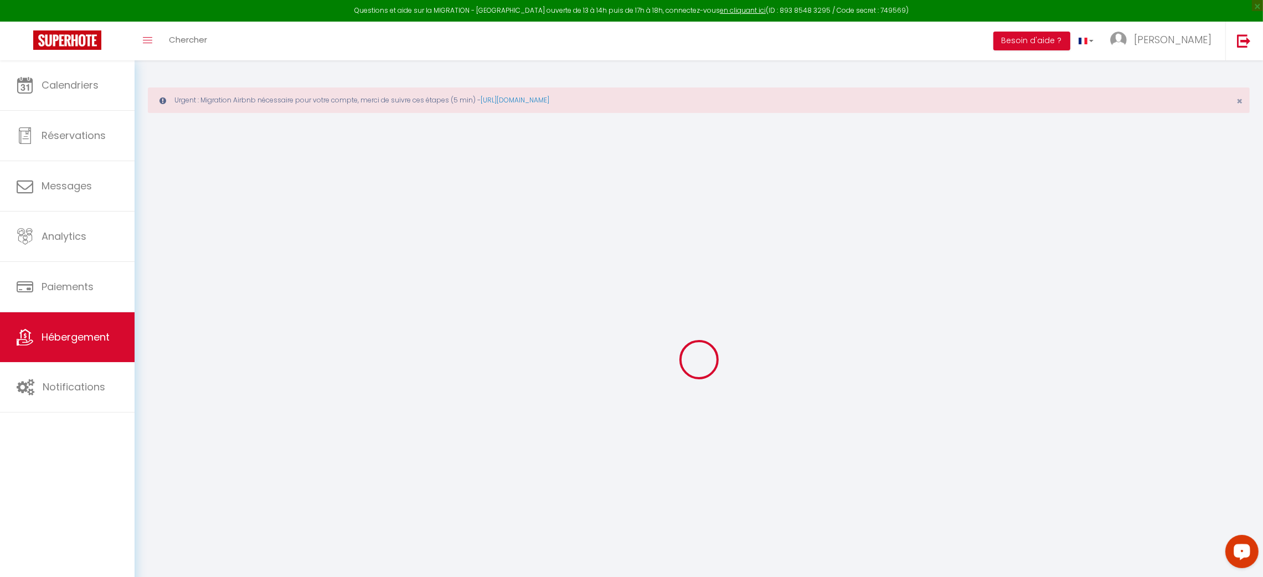
type input "Teisseire"
type input "[STREET_ADDRESS]"
type input "49110"
type input "LA SALLE ET CHAPELLE AUBRY"
type input "53"
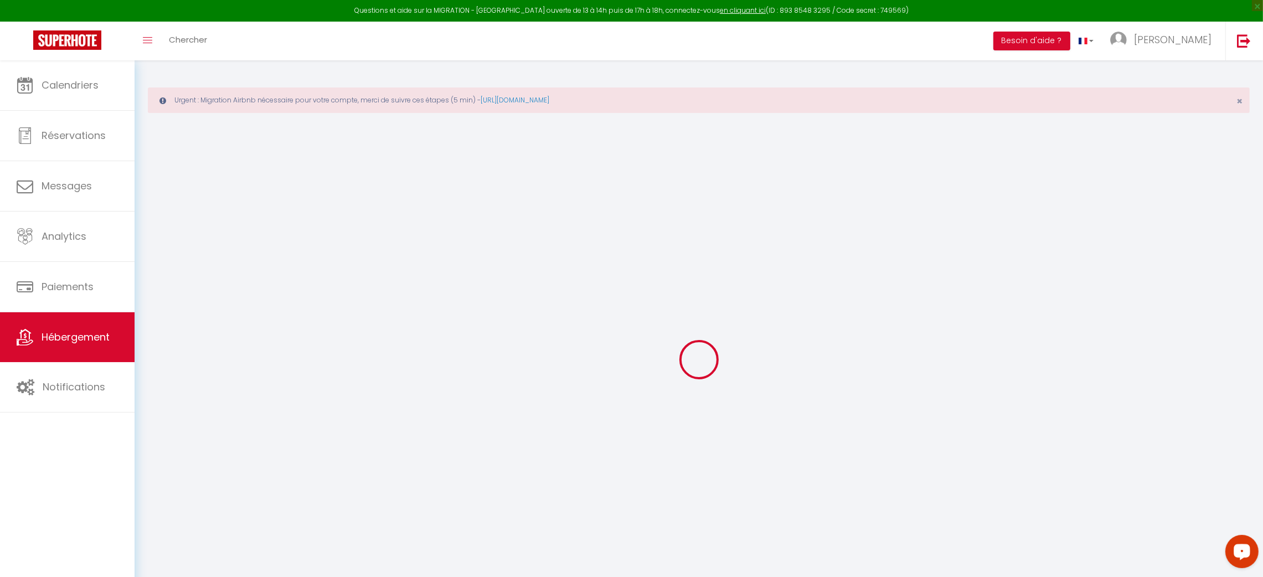
type input "41"
type input "3.3"
type input "4.4"
type input "200"
select select
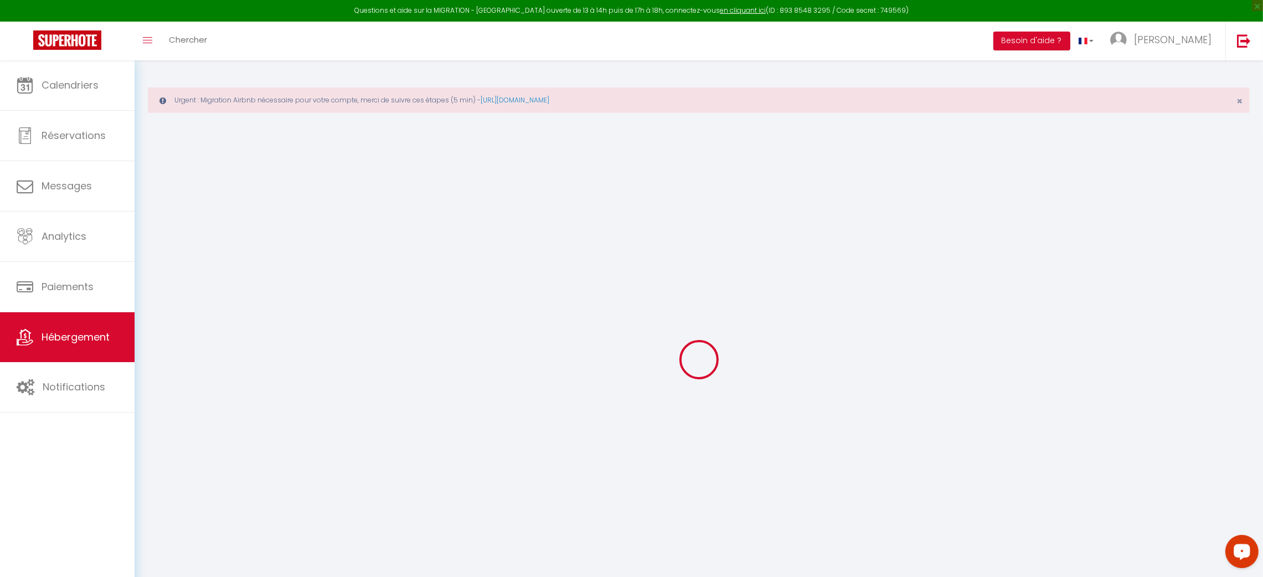
select select
type input "Bord de mer"
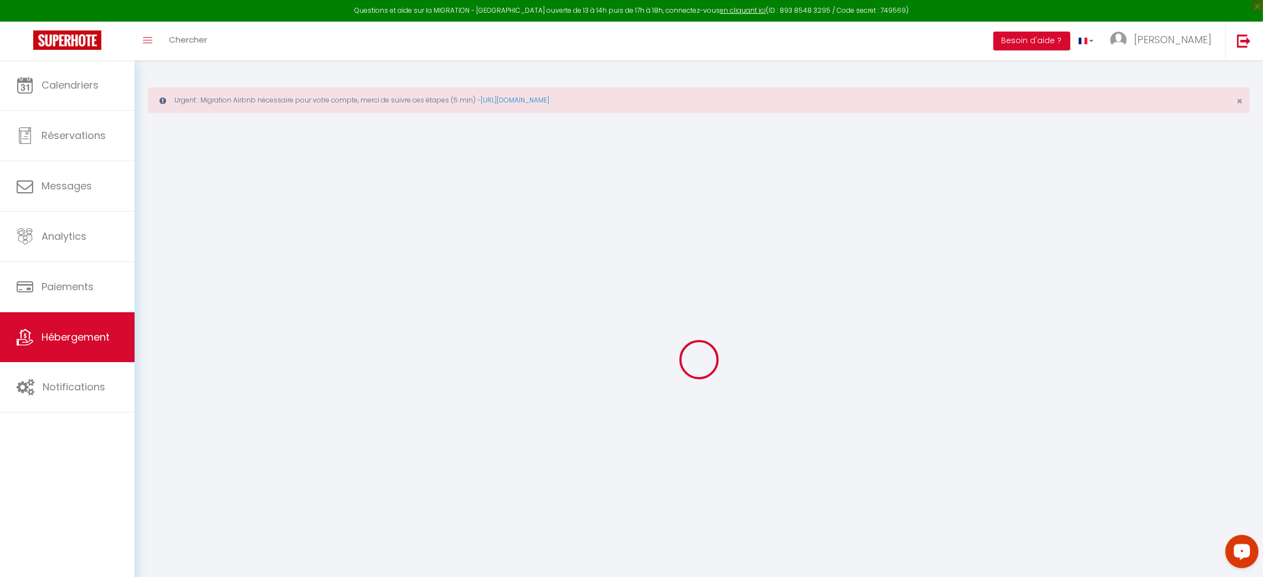
type input "85270"
type input "[GEOGRAPHIC_DATA]"
type input "[EMAIL_ADDRESS][DOMAIN_NAME]"
select select "10217"
checkbox input "false"
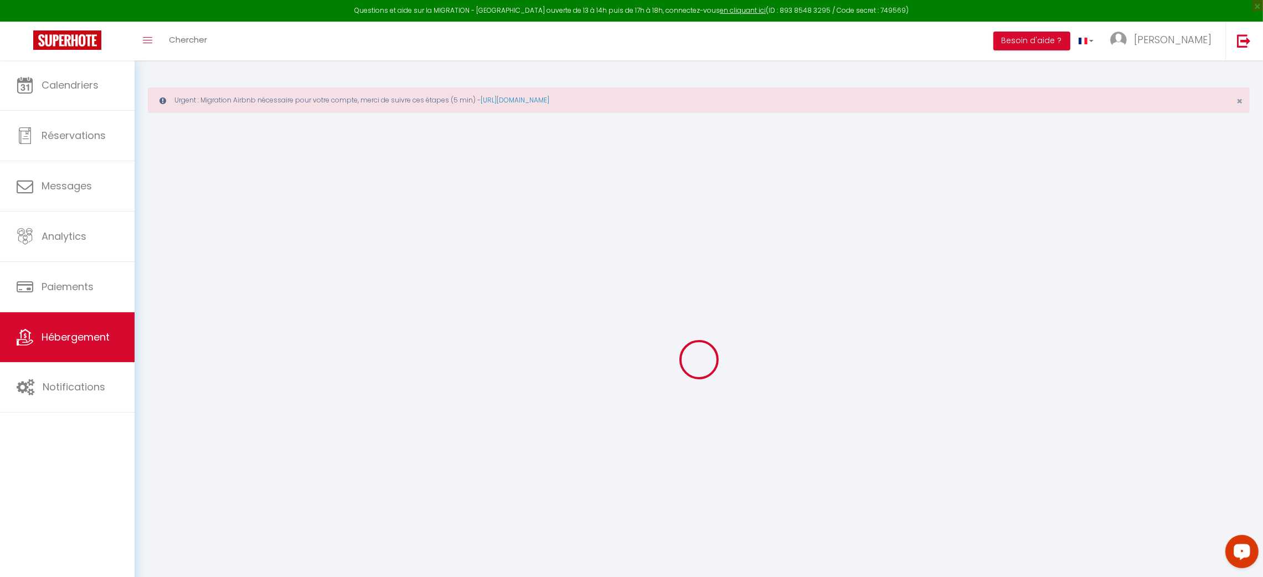
checkbox input "true"
checkbox input "false"
radio input "true"
type input "24"
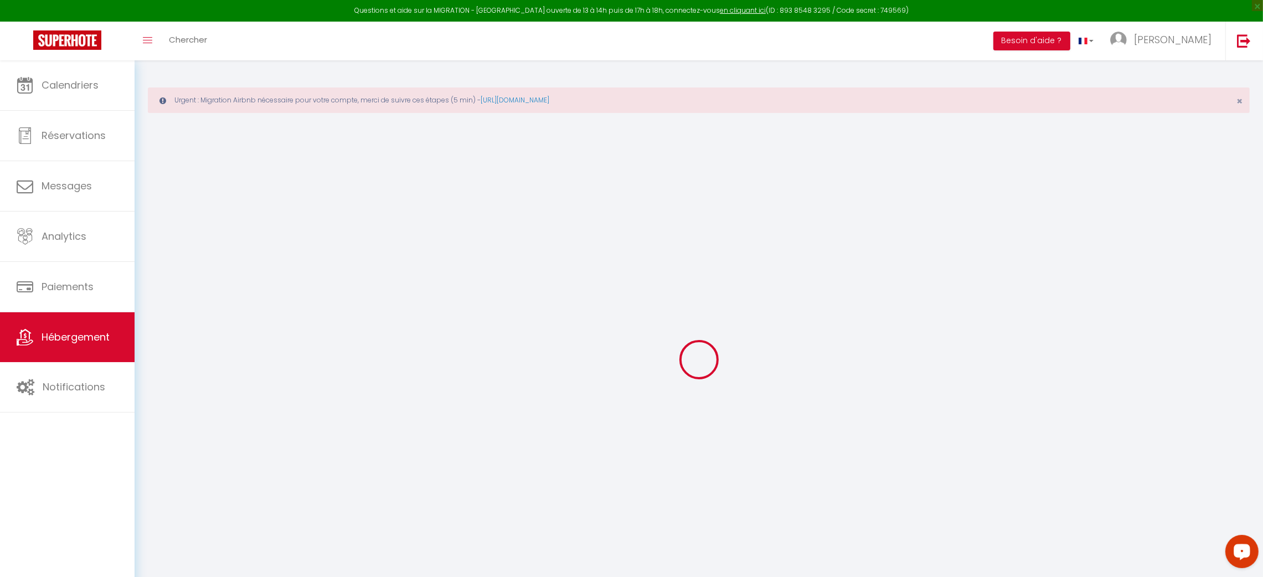
type input "34"
type input "0"
select select
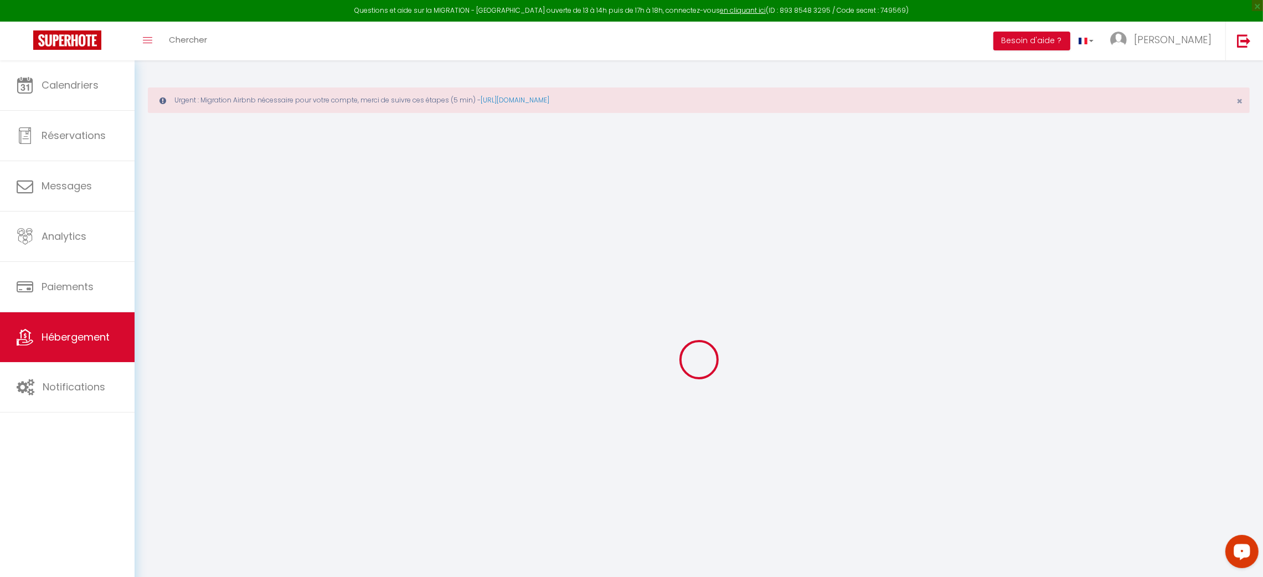
select select
checkbox input "false"
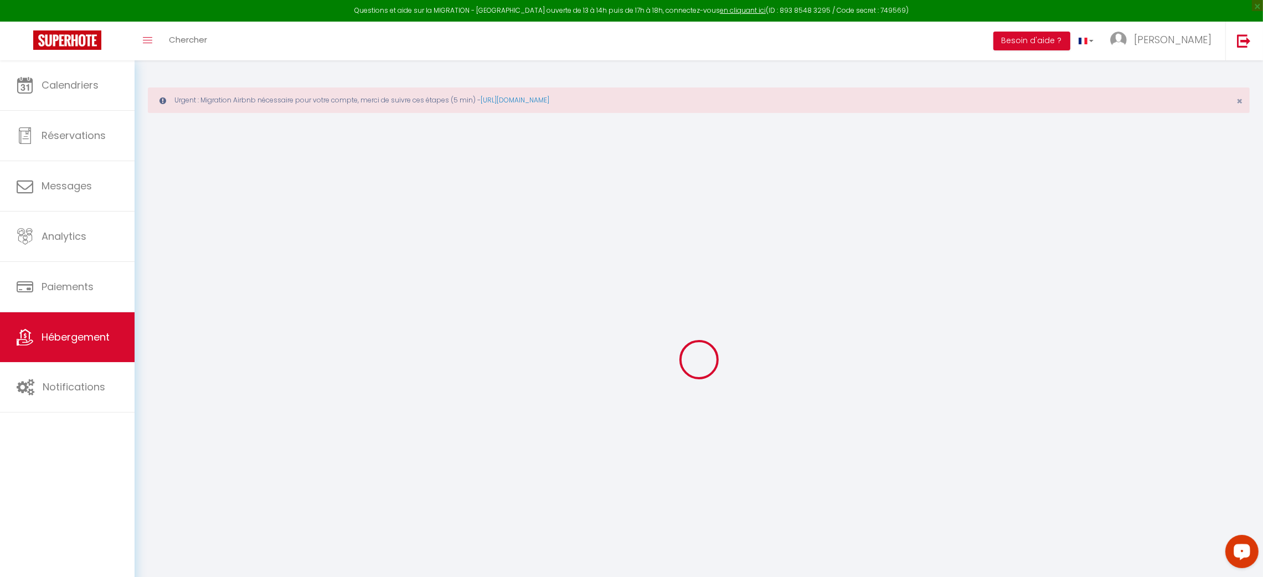
checkbox input "true"
checkbox input "false"
select select
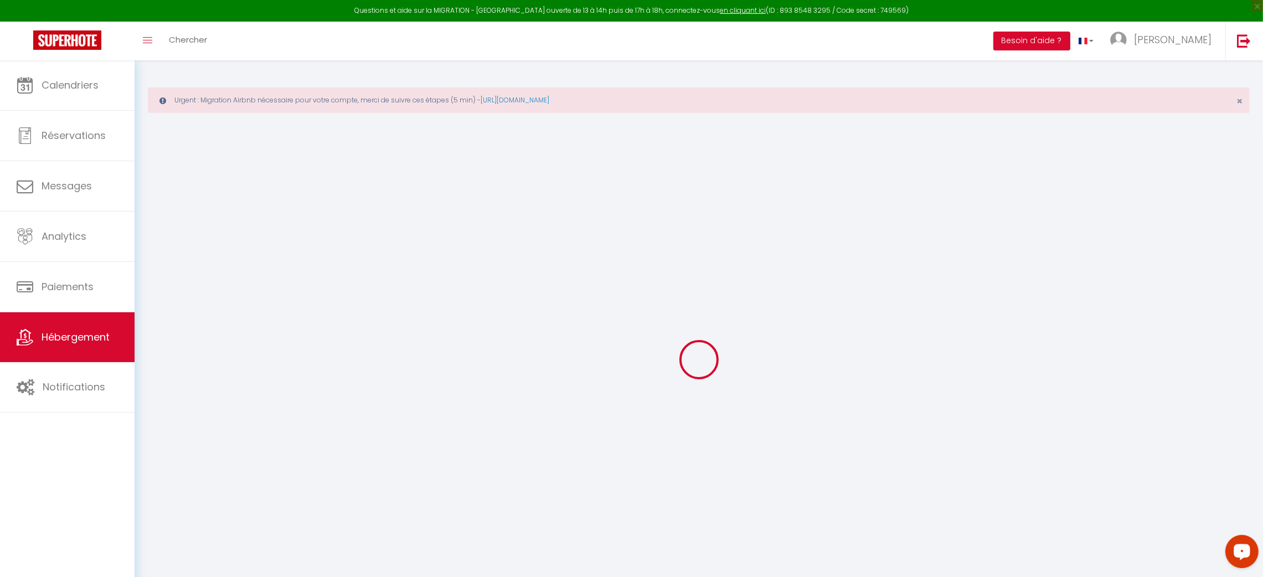
select select
checkbox input "false"
checkbox input "true"
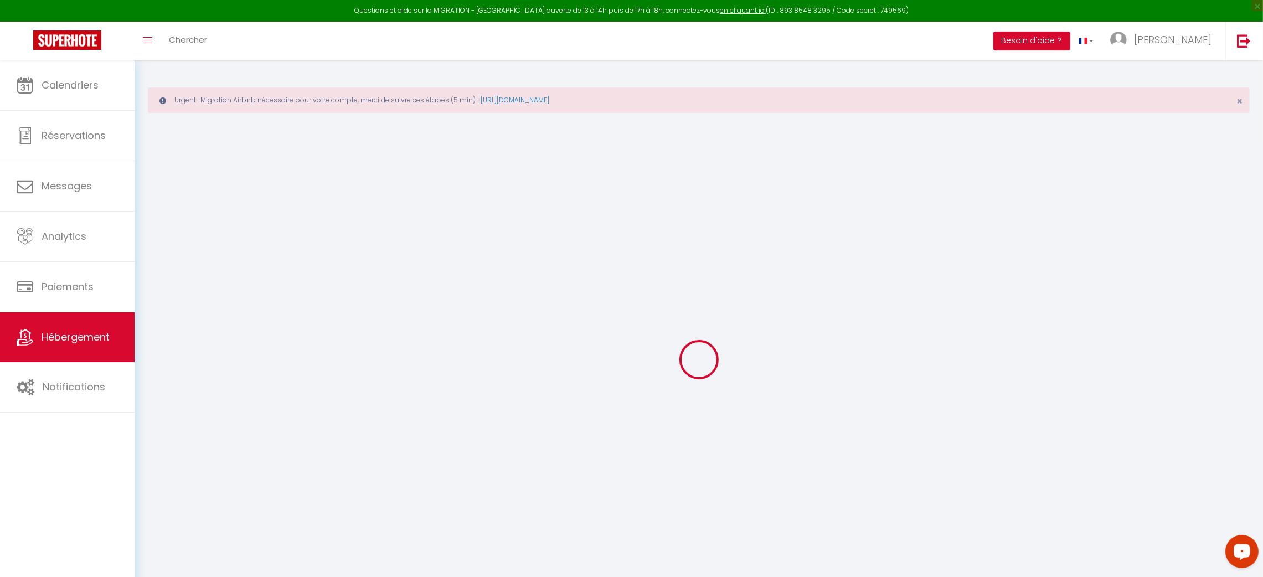
checkbox input "true"
checkbox input "false"
select select "+ 5 %"
select select "+ 35 %"
select select "+ 5 %"
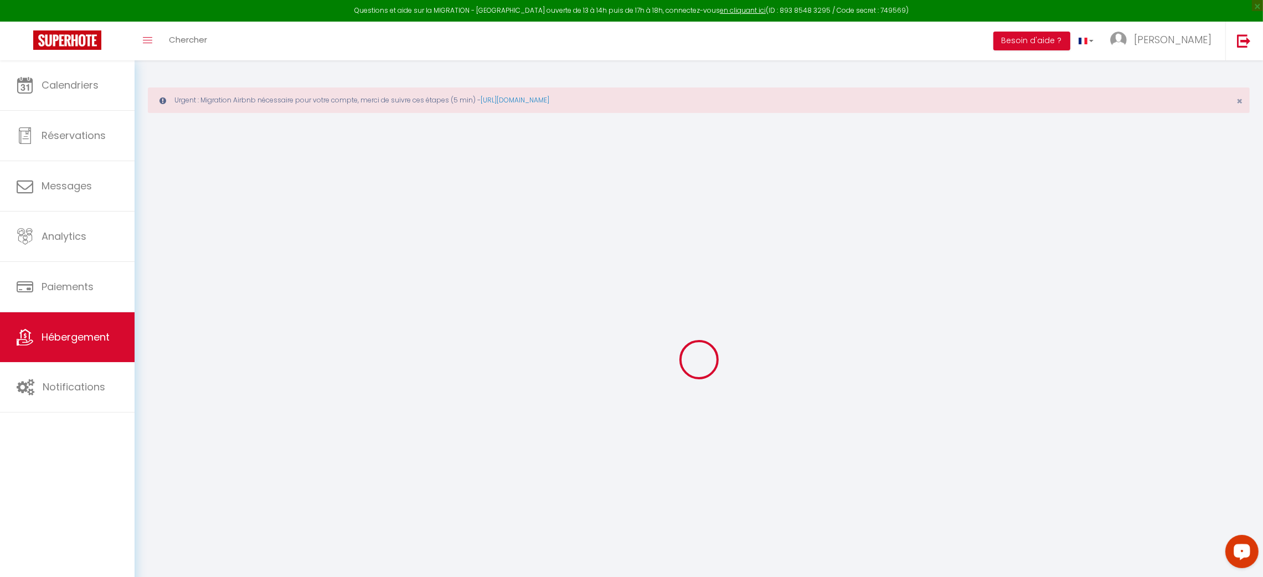
checkbox input "false"
checkbox input "true"
checkbox input "false"
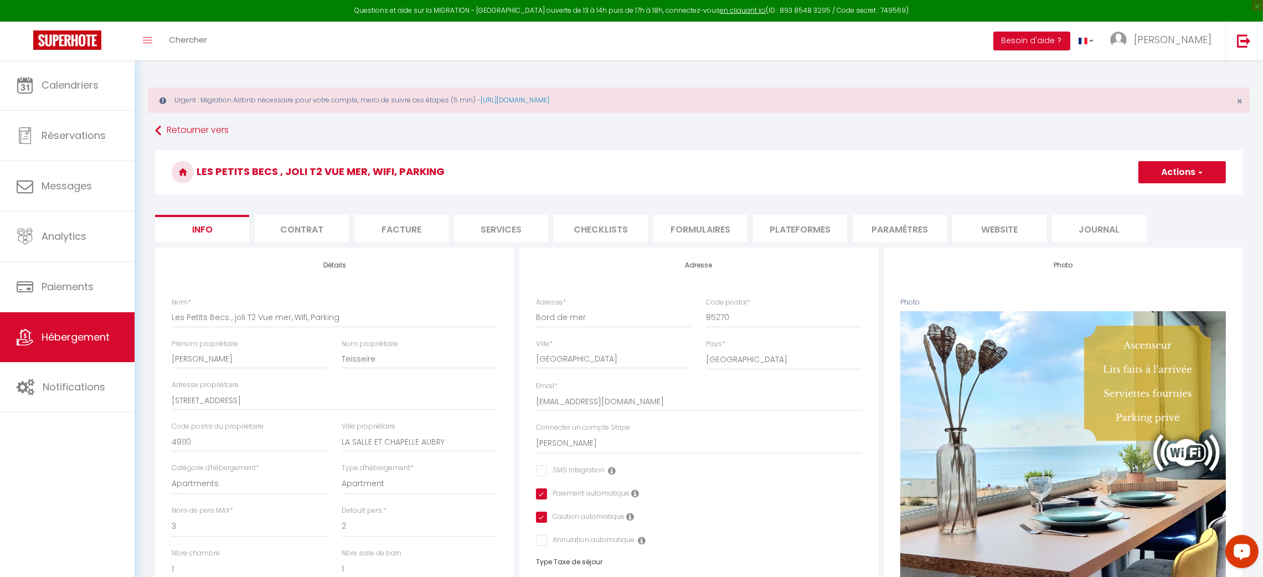
checkbox input "false"
checkbox input "true"
checkbox input "false"
click at [776, 237] on li "Plateformes" at bounding box center [800, 228] width 94 height 27
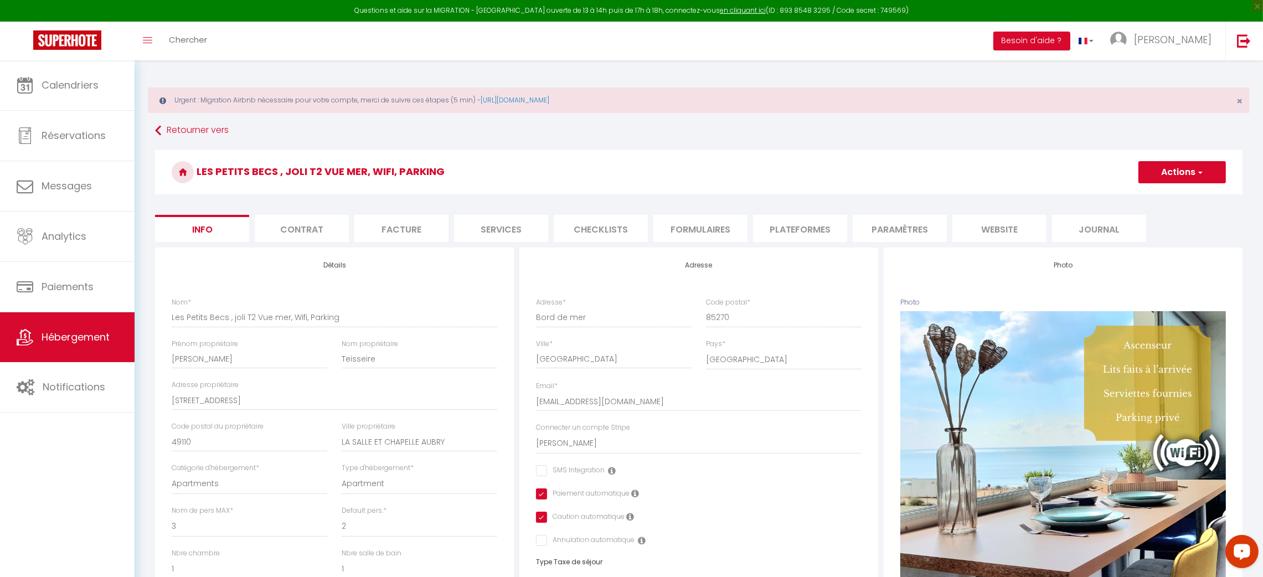
select select "10881-917404081847851406"
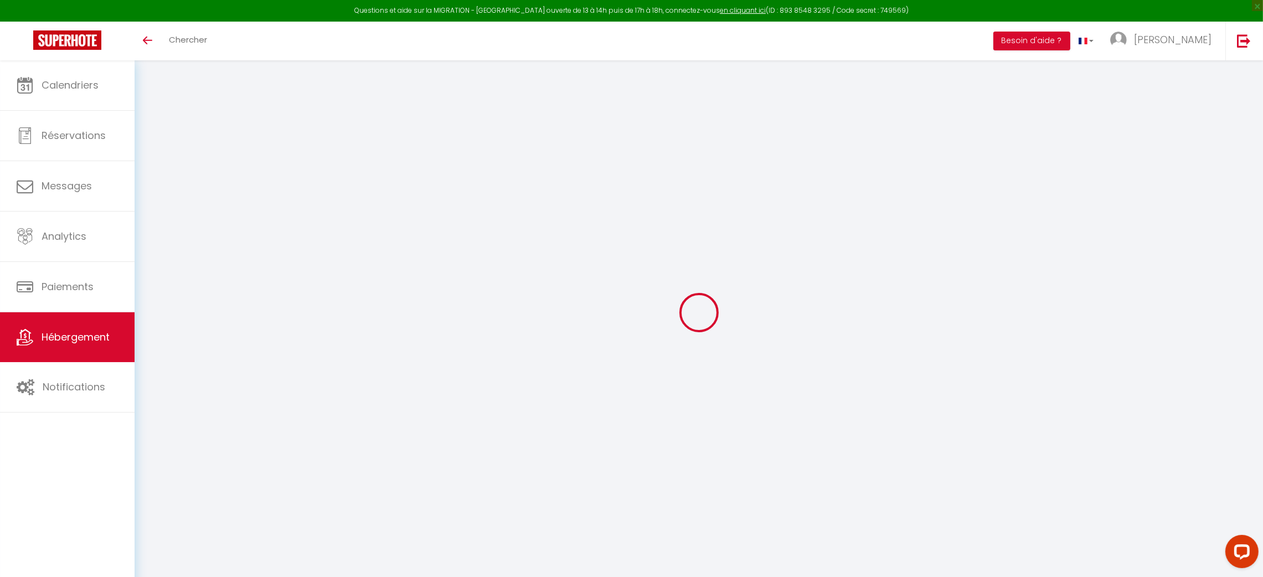
select select "+ 5 %"
select select "+ 35 %"
select select "+ 5 %"
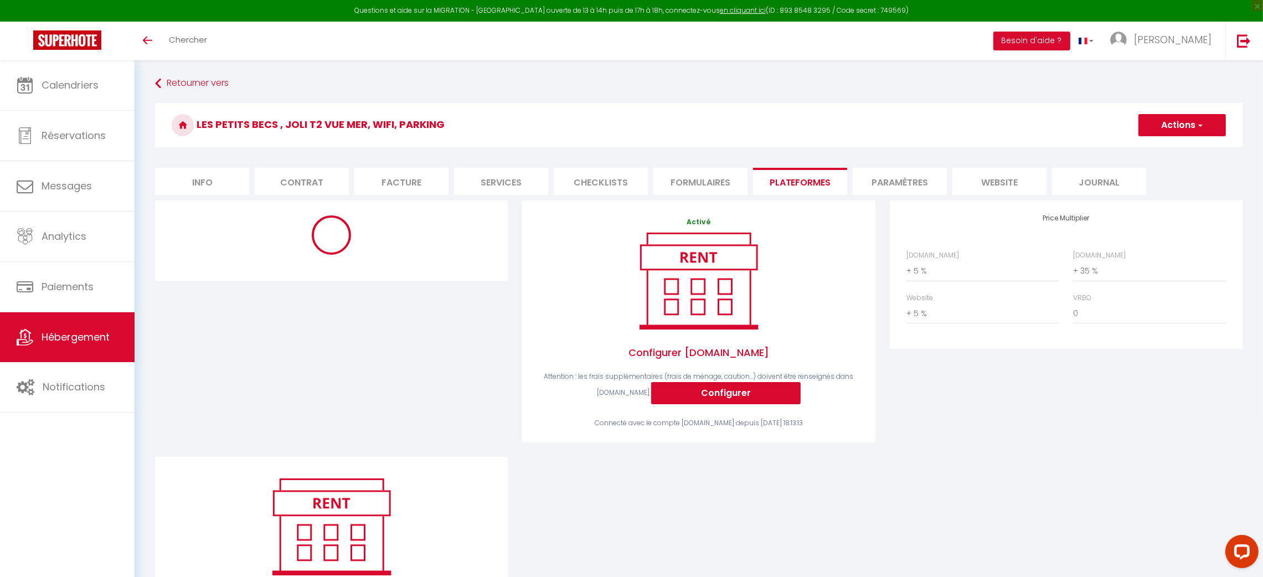
select select "10881-917404081847851406"
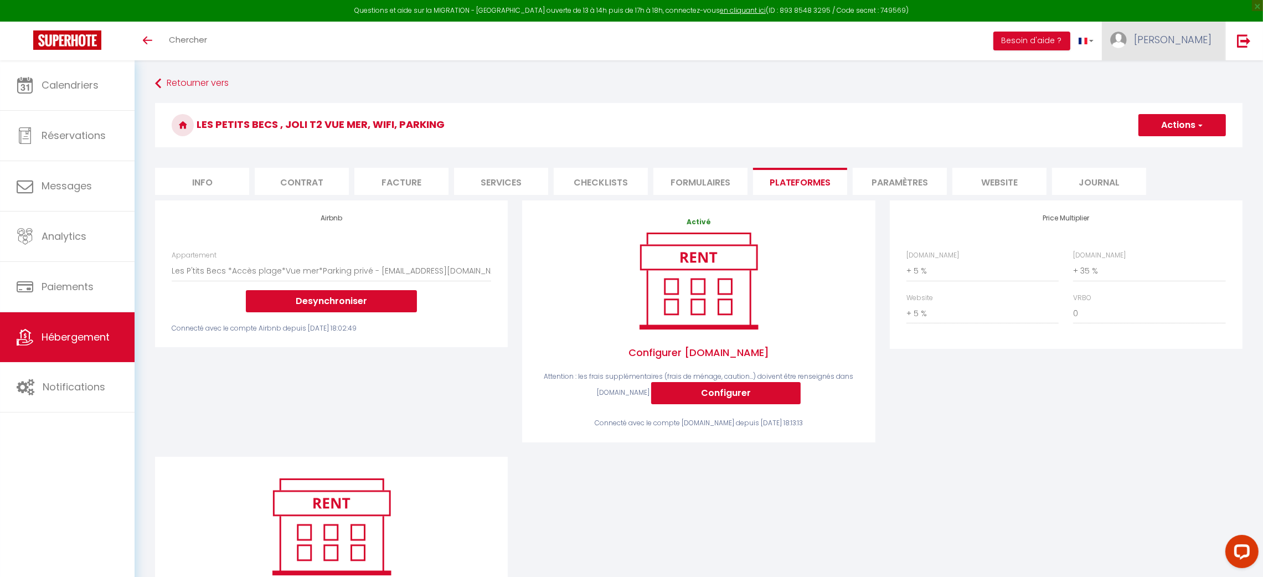
click at [1183, 48] on link "[PERSON_NAME]" at bounding box center [1163, 41] width 123 height 39
click at [1168, 73] on link "Paramètres" at bounding box center [1181, 77] width 82 height 19
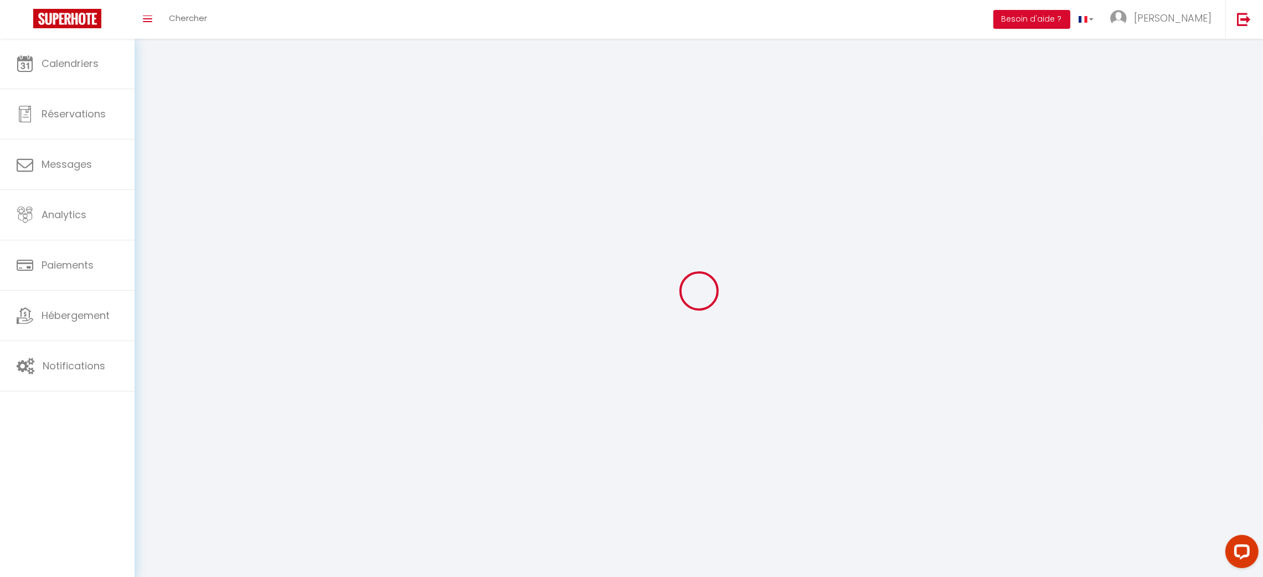
type input "On1smAdmaDyLq5rj5RZn9Y0RQ"
type input "Nq40jDb3HQp1YSZZgyBVlrU2J"
type input "[URL][DOMAIN_NAME]"
select select "fr"
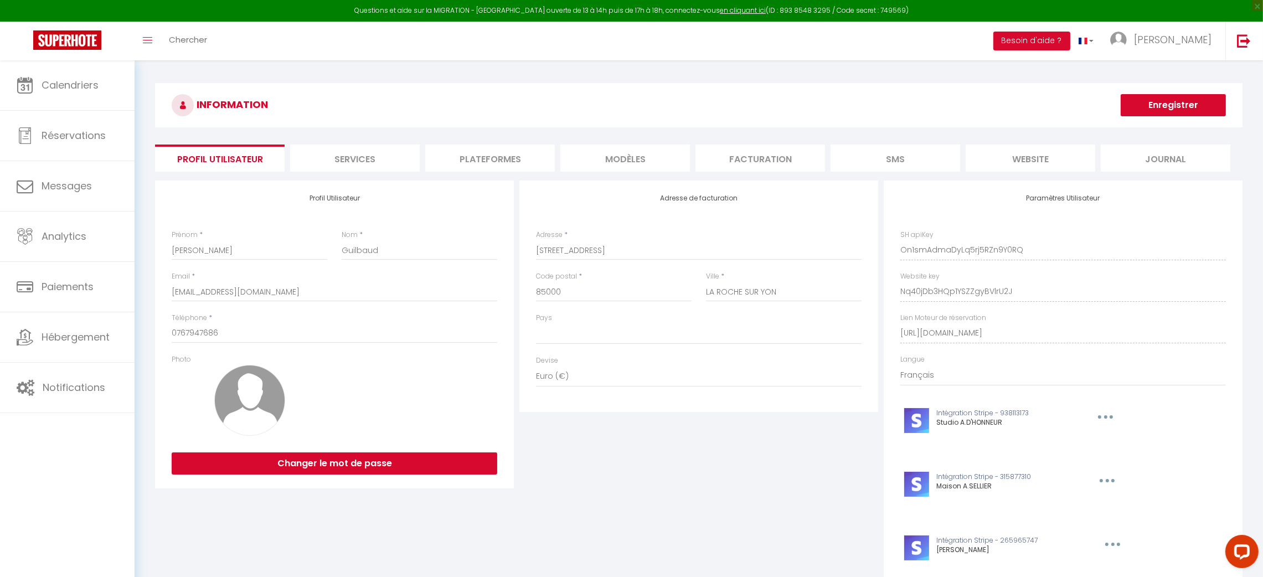
click at [500, 159] on li "Plateformes" at bounding box center [490, 158] width 130 height 27
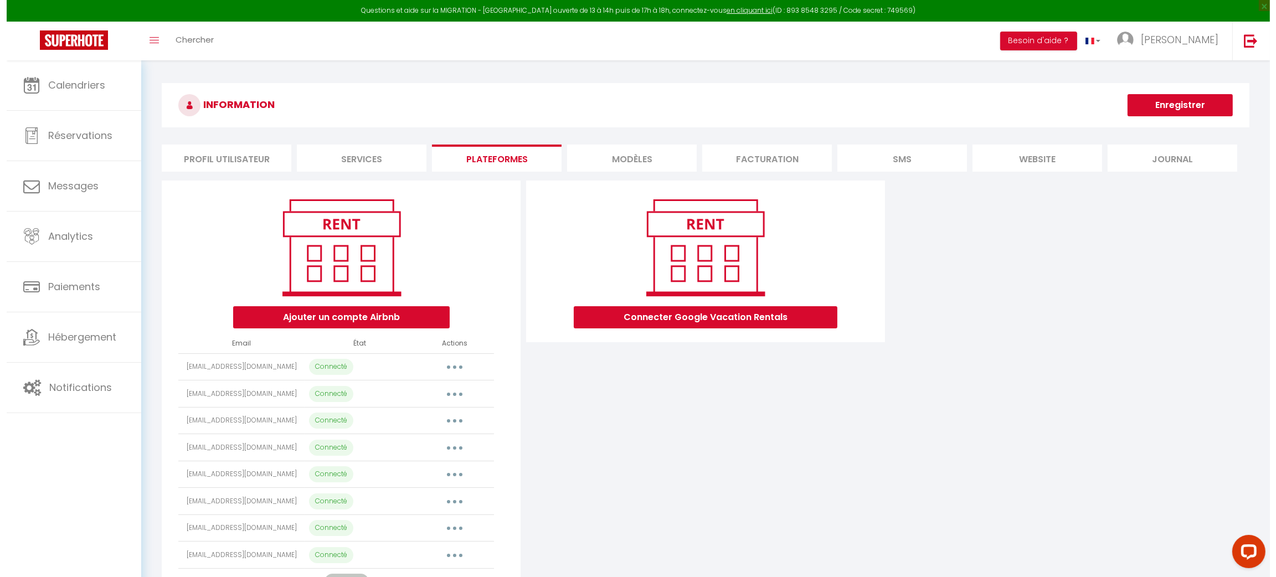
scroll to position [153, 0]
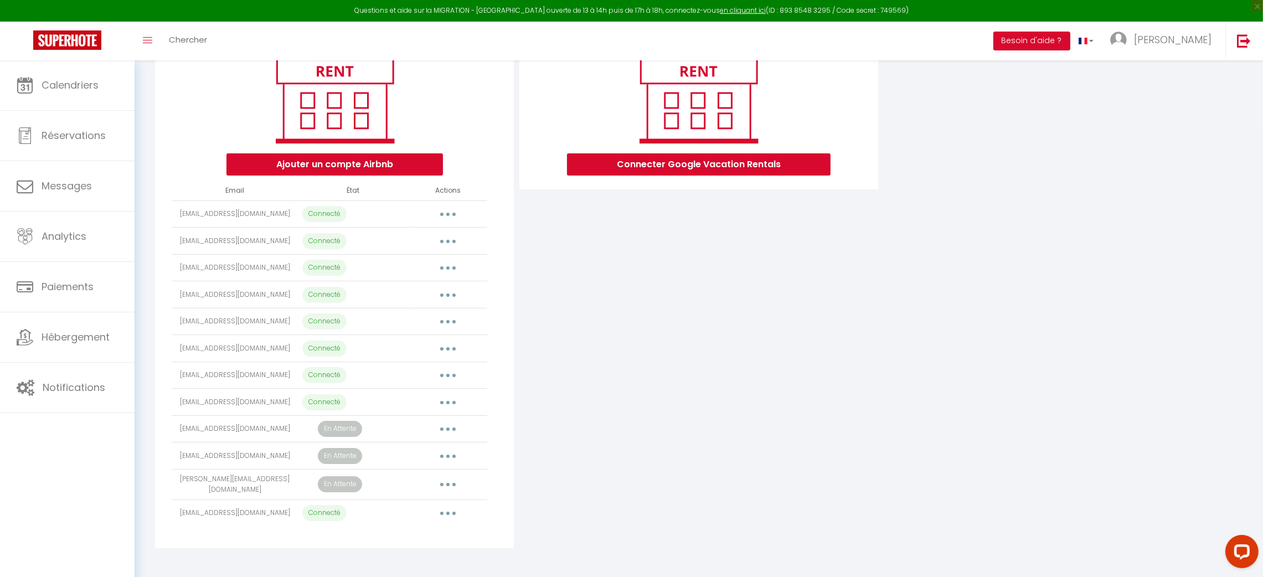
click at [444, 404] on button "button" at bounding box center [447, 402] width 31 height 18
click at [431, 421] on link "Importer les appartements" at bounding box center [399, 427] width 122 height 19
select select "51025"
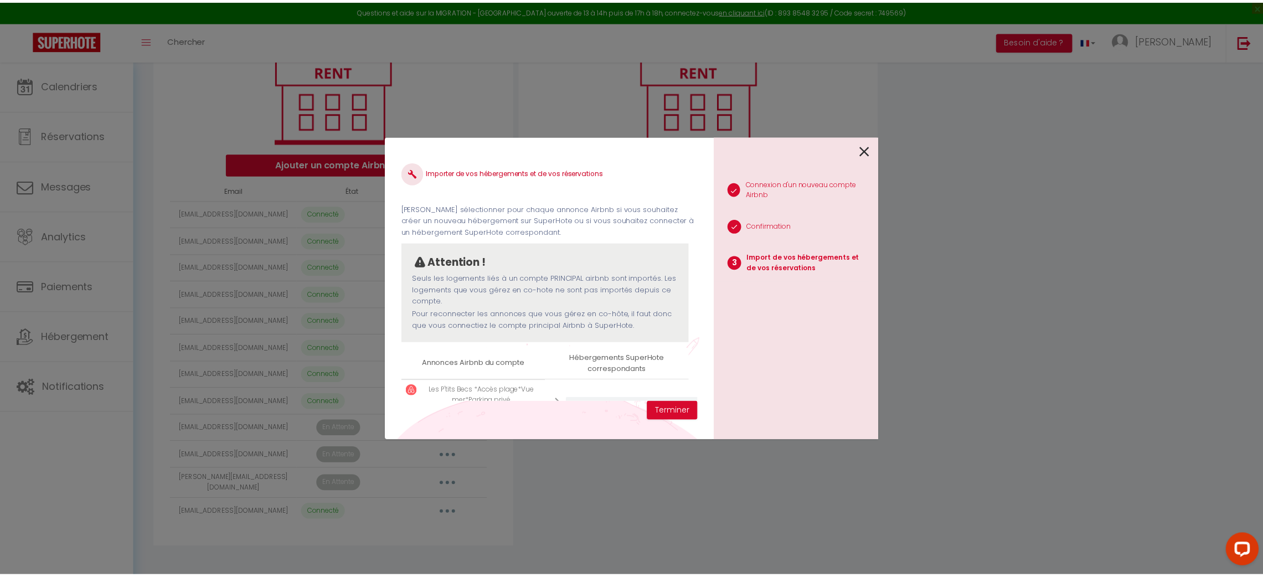
scroll to position [56, 0]
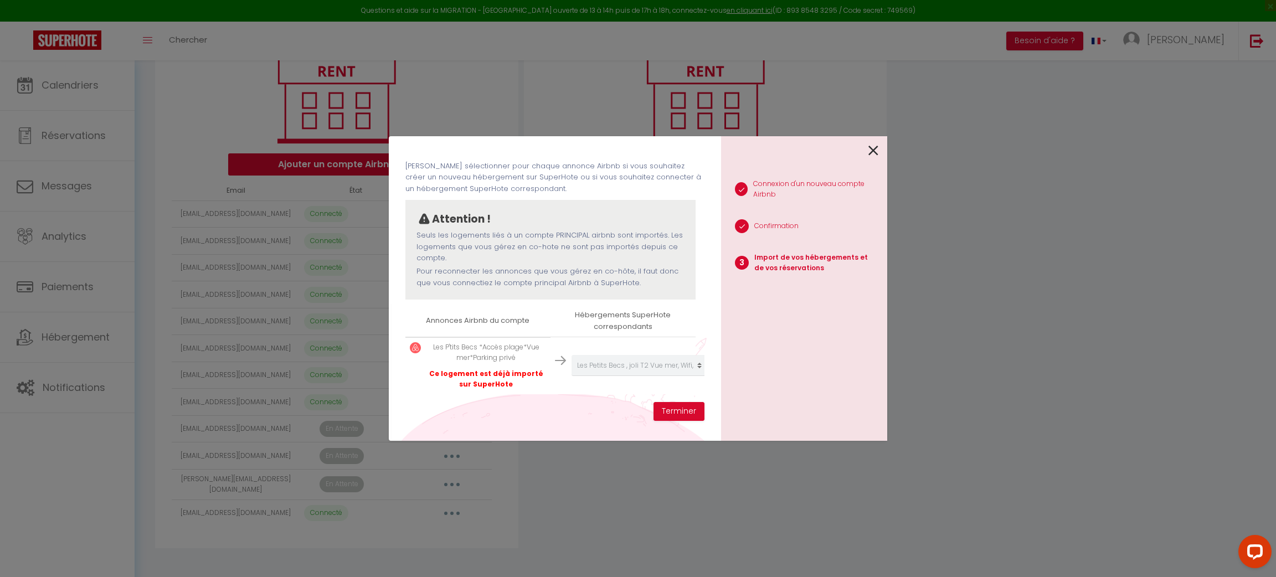
click at [872, 152] on icon at bounding box center [873, 150] width 10 height 17
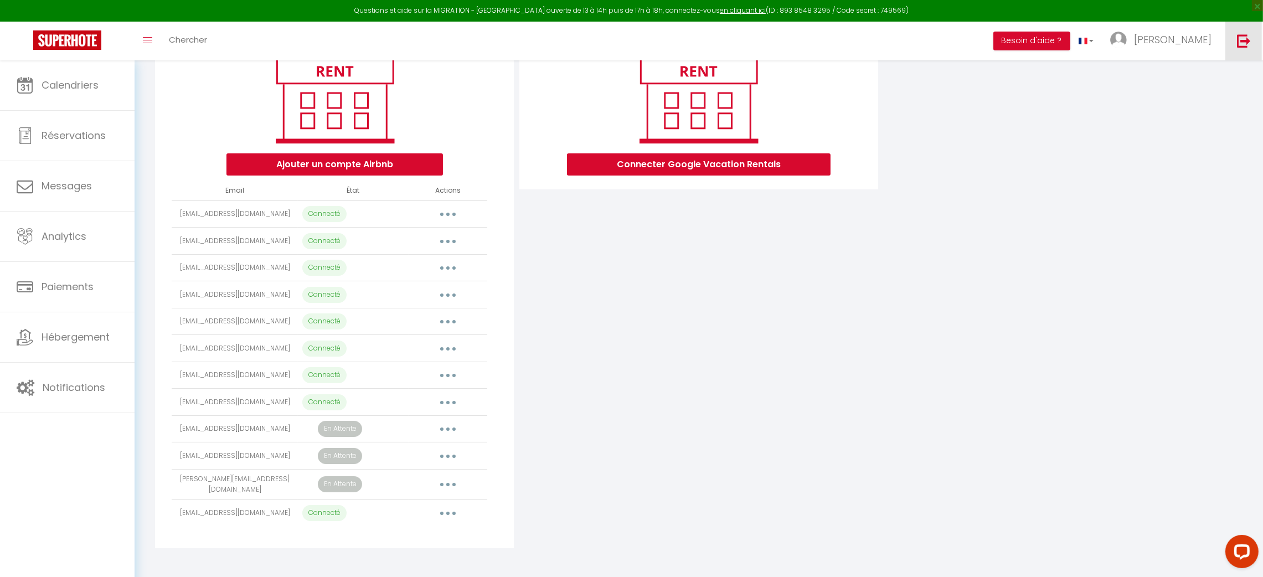
click at [1249, 32] on link at bounding box center [1243, 41] width 37 height 39
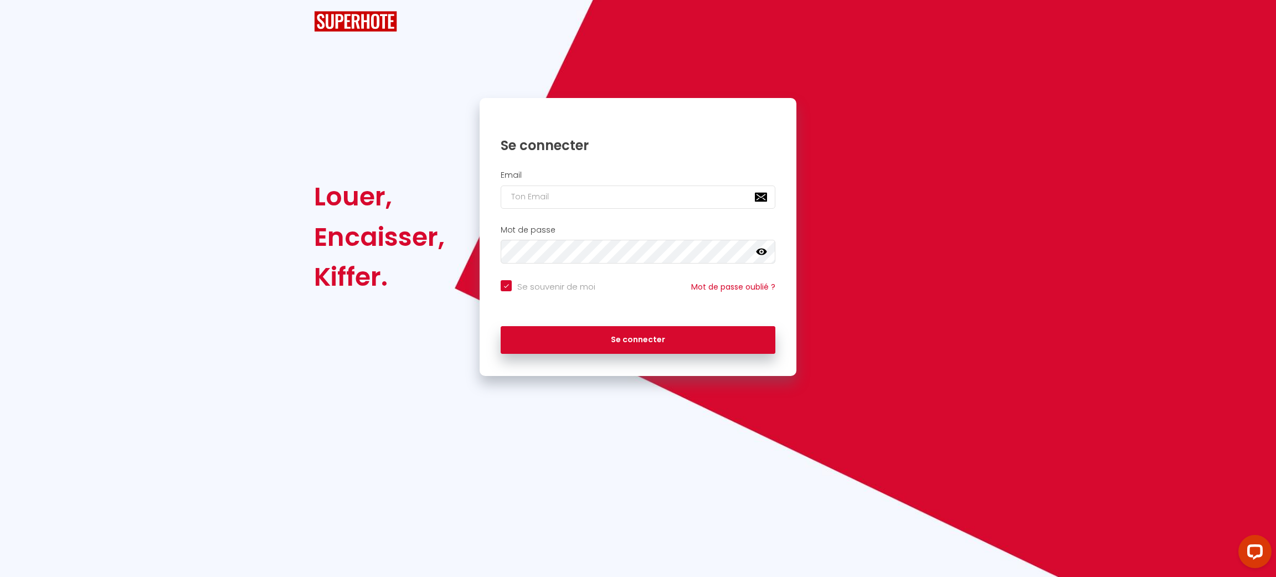
checkbox input "true"
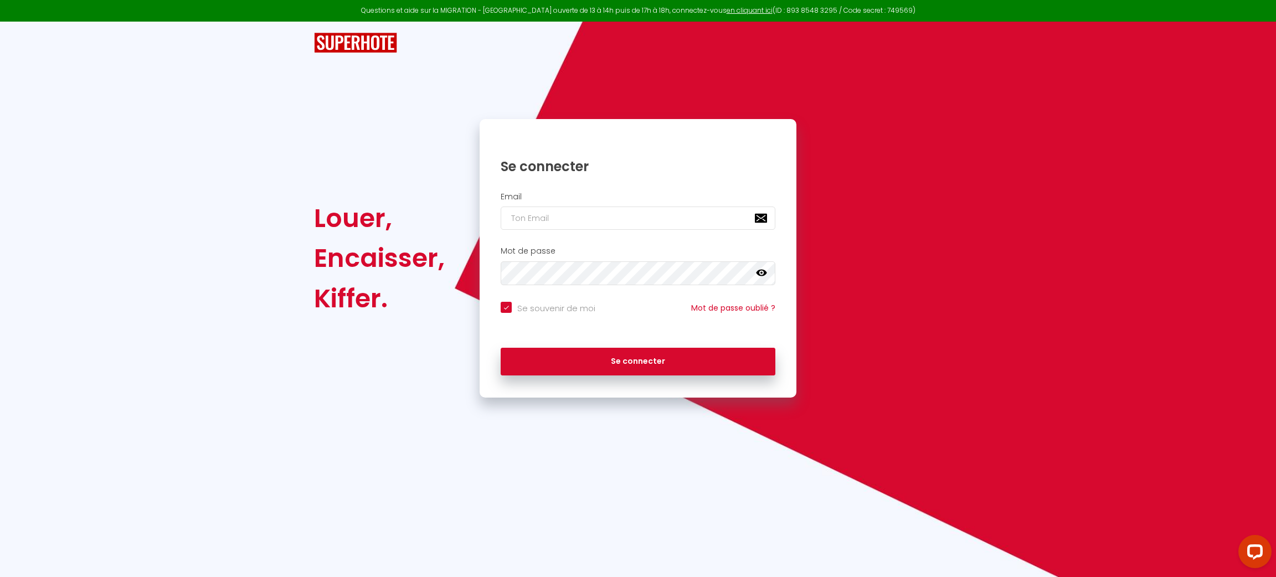
type input "[PERSON_NAME][EMAIL_ADDRESS][DOMAIN_NAME]"
checkbox input "true"
click at [692, 208] on input "[PERSON_NAME][EMAIL_ADDRESS][DOMAIN_NAME]" at bounding box center [638, 218] width 275 height 23
paste input "conciergerie.charente.maritime@gmail"
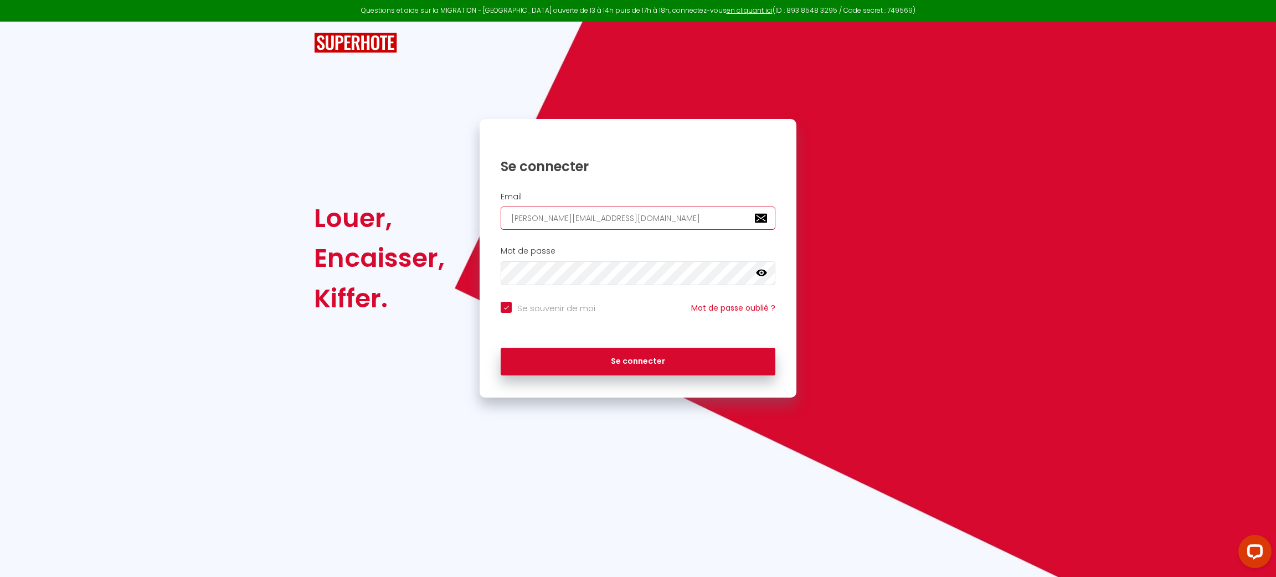
type input "conciergerie.charente.maritime@gmail.com"
checkbox input "true"
click at [692, 208] on input "conciergerie.charente.maritime@gmail.com" at bounding box center [638, 218] width 275 height 23
type input "conciergerie.charente.maritime@gmail.com"
click at [501, 348] on button "Se connecter" at bounding box center [638, 362] width 275 height 28
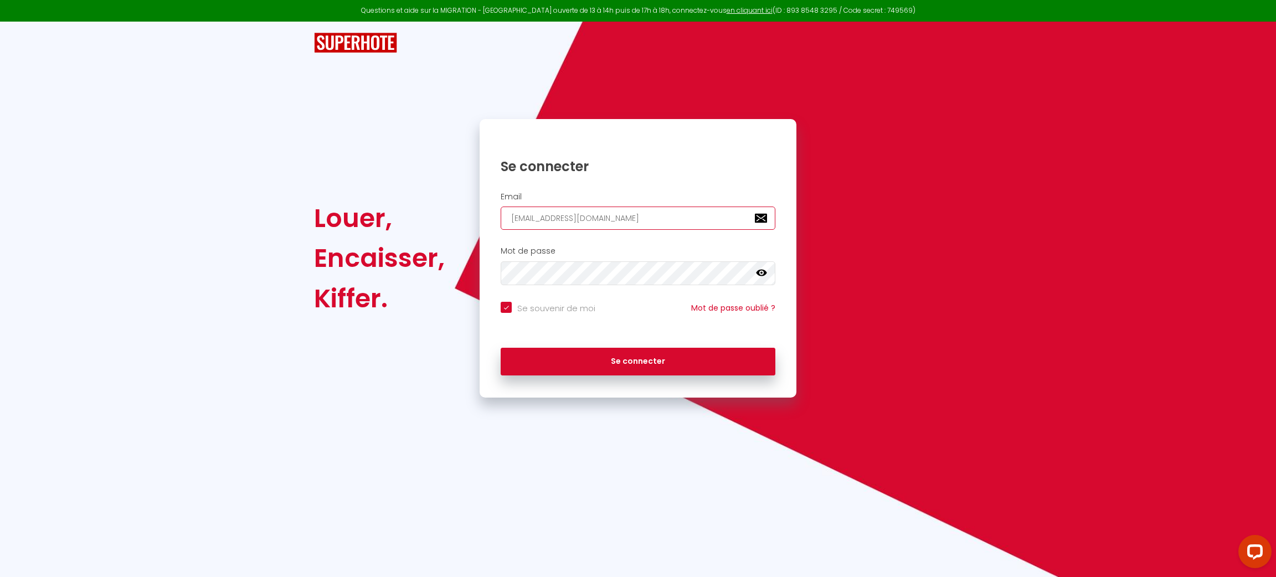
checkbox input "true"
